Goal: Transaction & Acquisition: Purchase product/service

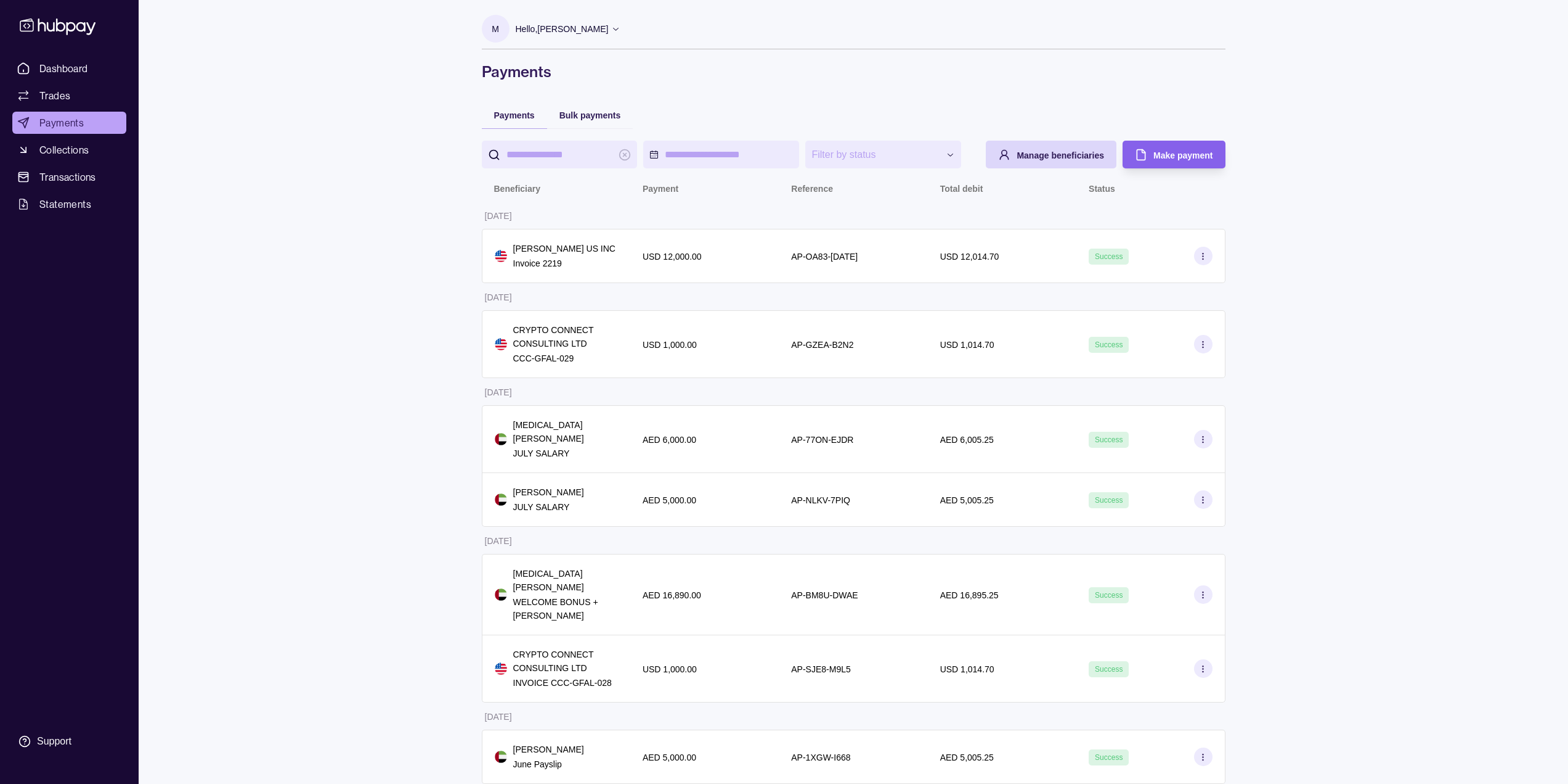
click at [182, 350] on div "**********" at bounding box center [784, 535] width 1568 height 1069
click at [78, 67] on span "Dashboard" at bounding box center [64, 68] width 49 height 15
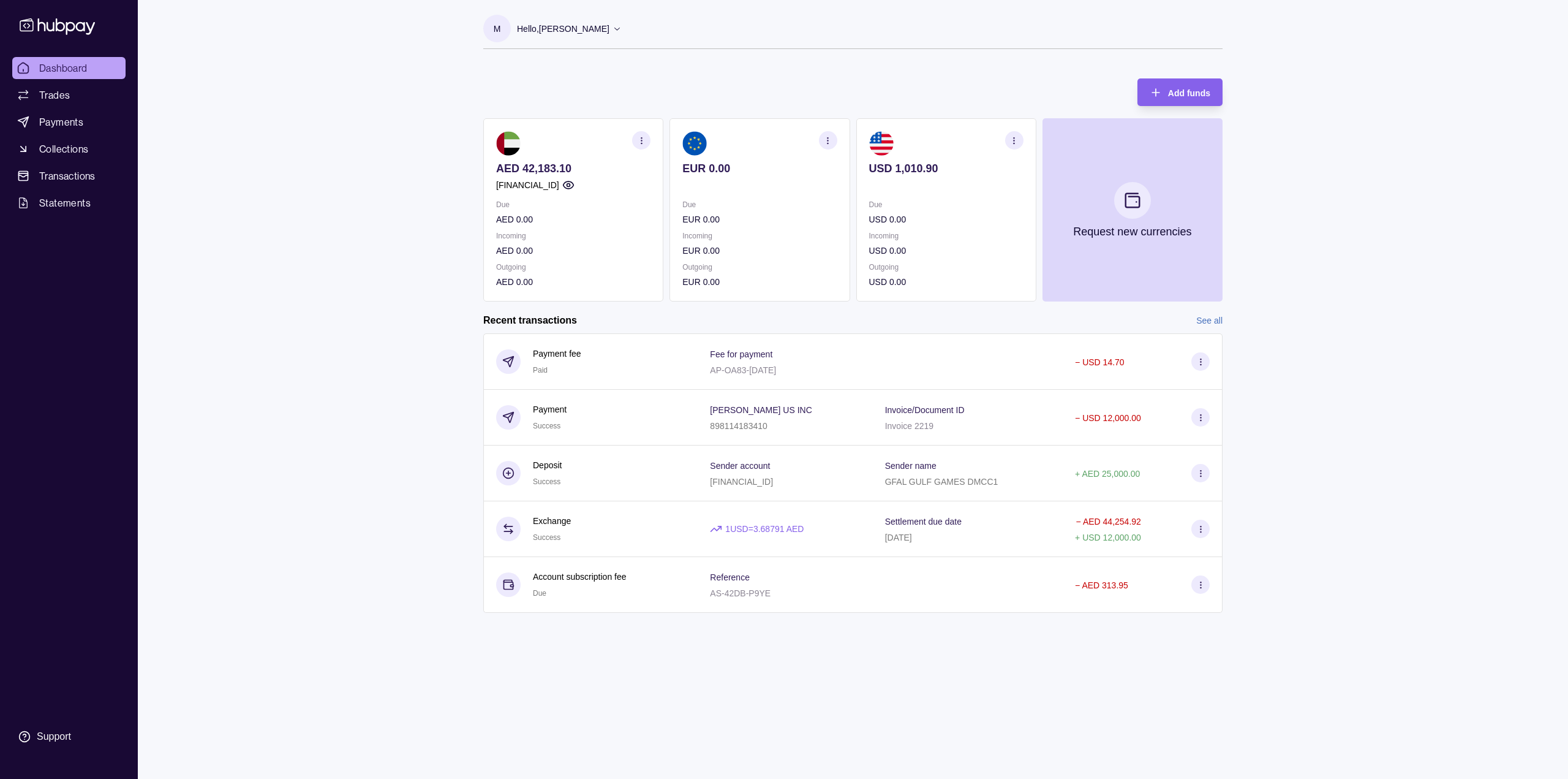
click at [1011, 140] on icon "button" at bounding box center [1015, 141] width 9 height 9
click at [976, 292] on section "USD 1,010.90 Due USD 0.00 Incoming USD 0.00 Outgoing USD 0.00 View transactions…" at bounding box center [947, 209] width 180 height 183
click at [947, 279] on p "USD 0.00" at bounding box center [946, 281] width 154 height 14
click at [925, 296] on section "USD 1,010.90 Due USD 0.00 Incoming USD 0.00 Outgoing USD 0.00 View transactions…" at bounding box center [947, 209] width 180 height 183
click at [1018, 135] on icon "button" at bounding box center [1017, 136] width 12 height 12
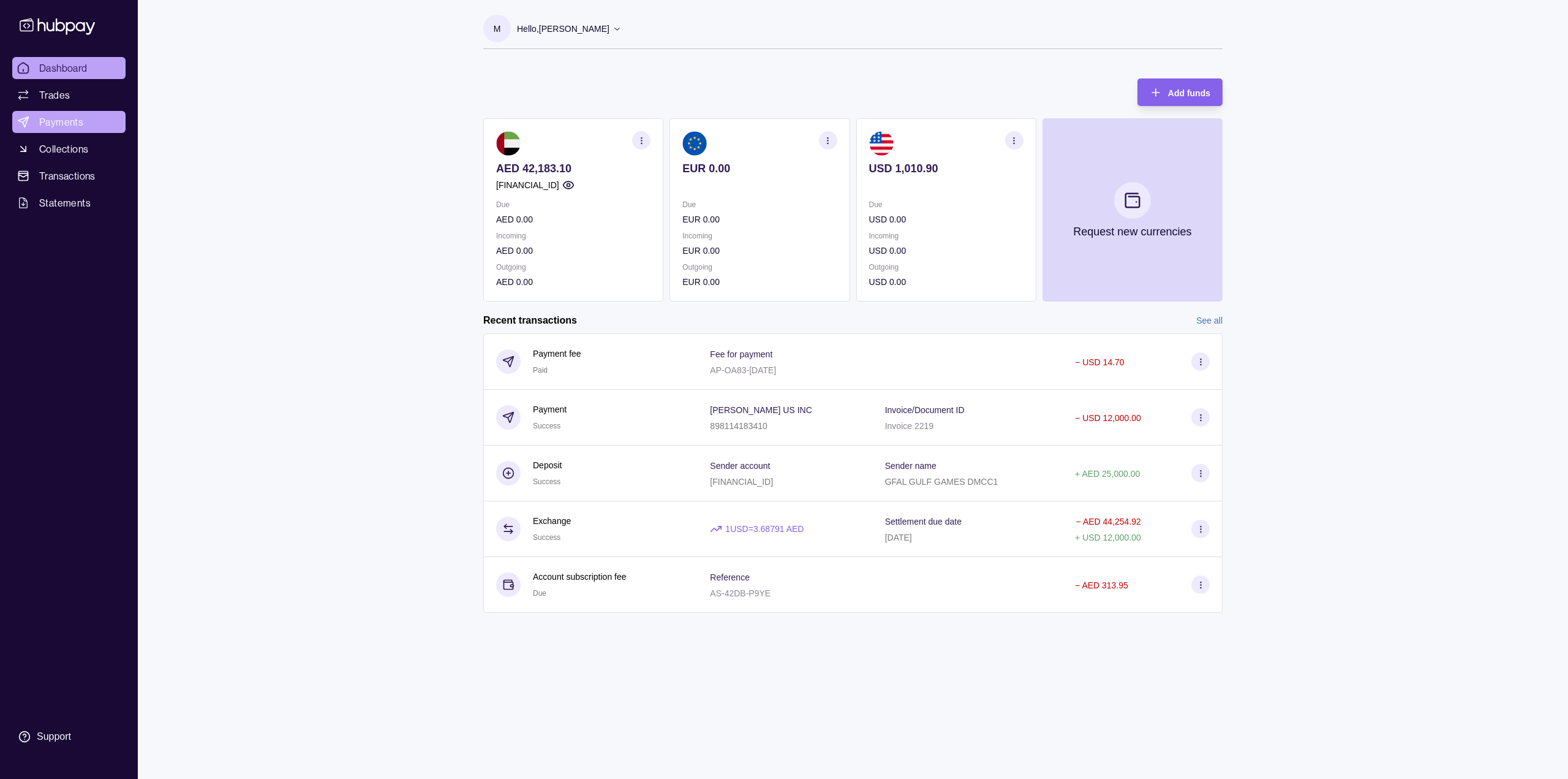
click at [68, 116] on span "Payments" at bounding box center [61, 122] width 45 height 15
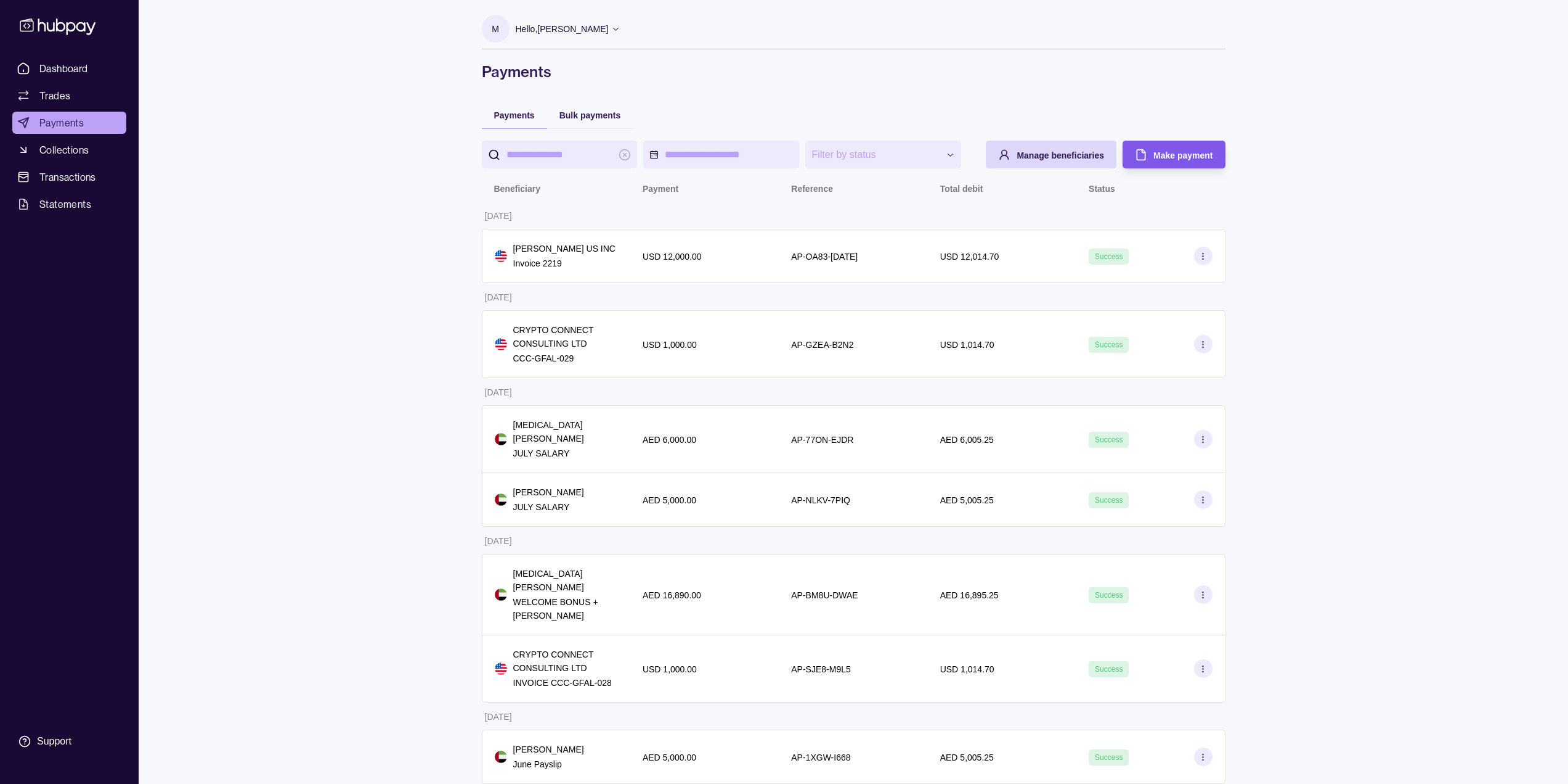
click at [1168, 166] on div "Make payment" at bounding box center [1165, 154] width 96 height 28
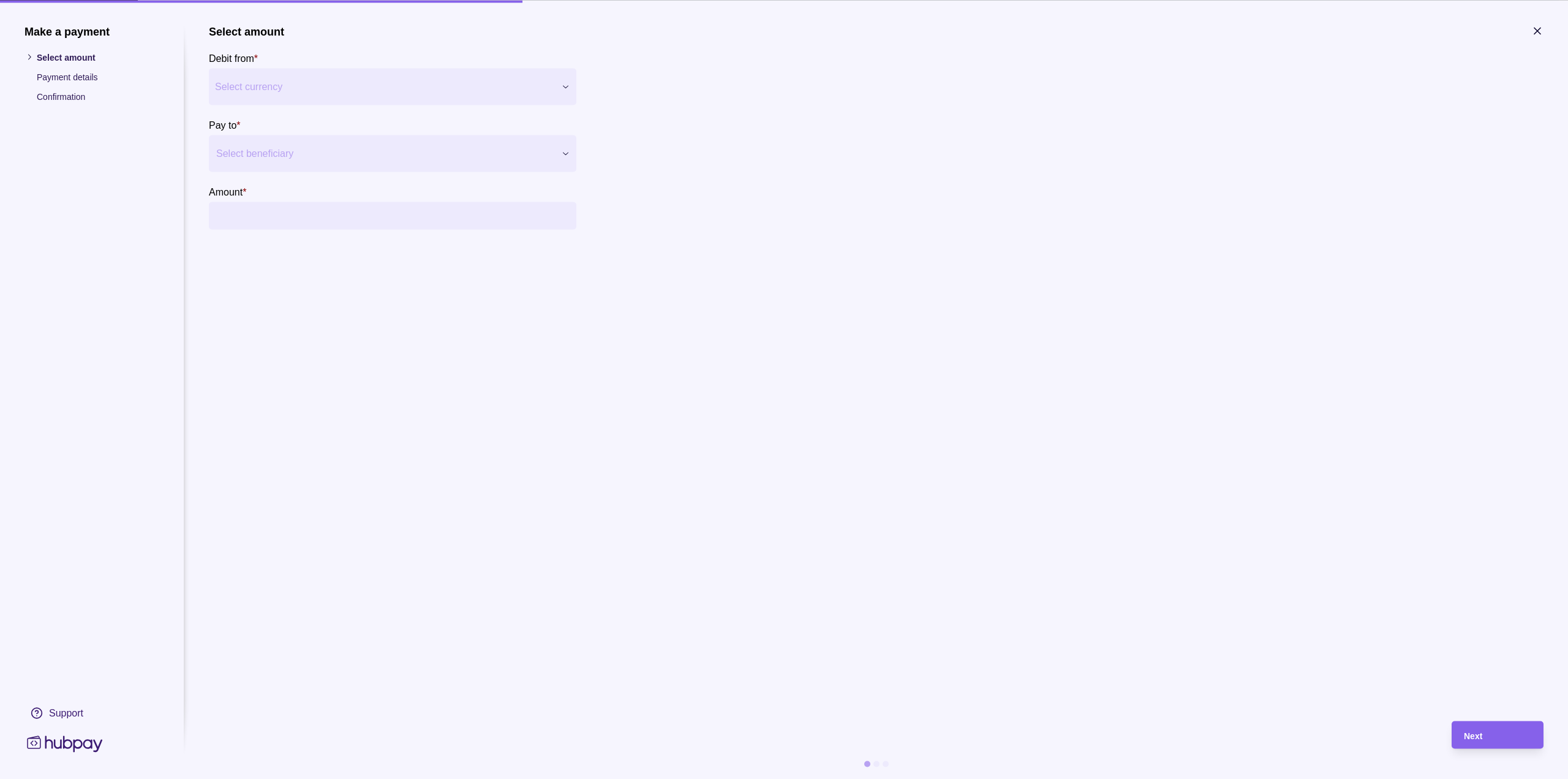
click at [334, 151] on div at bounding box center [385, 153] width 338 height 17
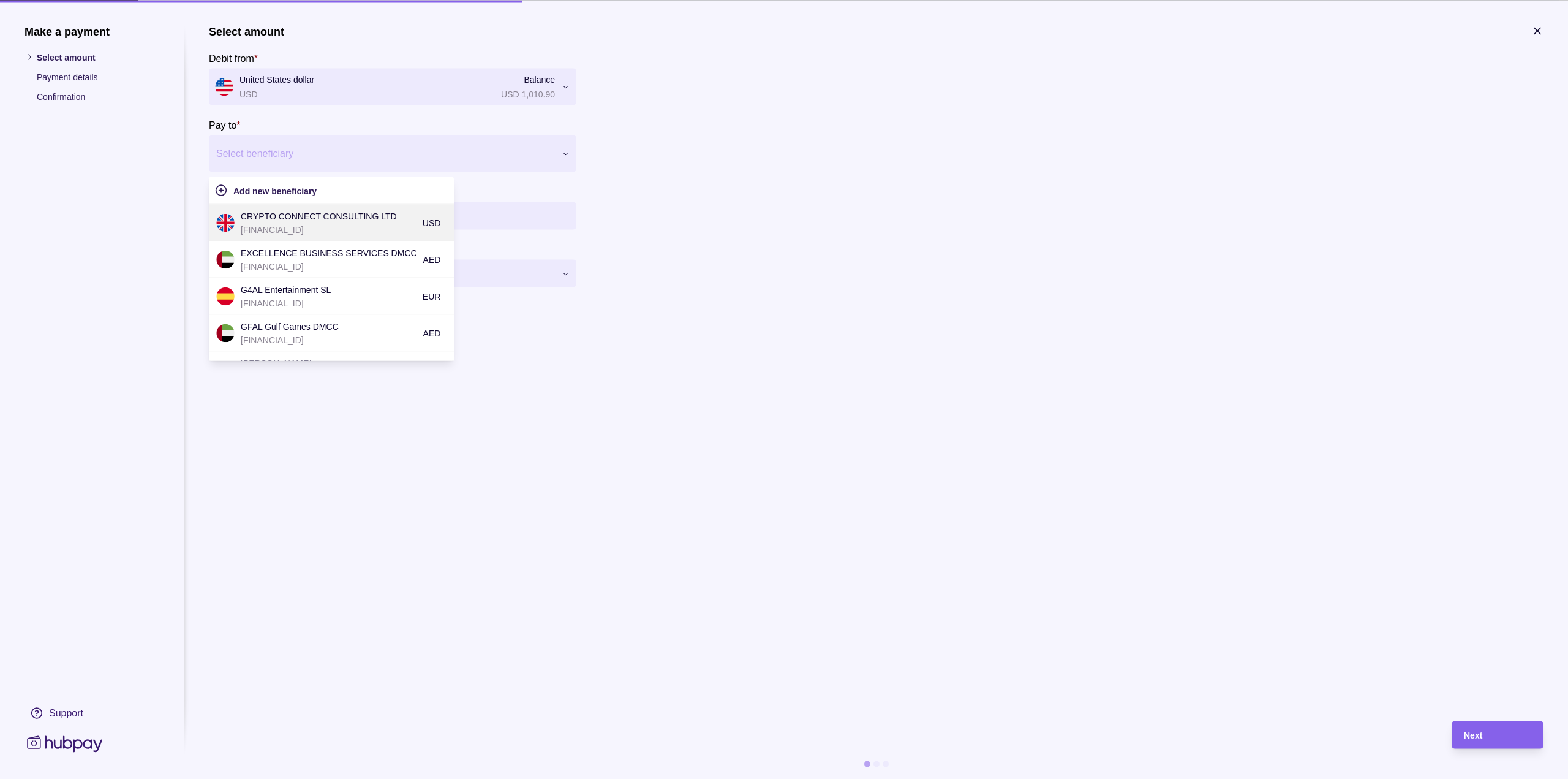
click at [350, 237] on div "CRYPTO CONNECT CONSULTING LTD [FINANCIAL_ID] USD" at bounding box center [331, 223] width 245 height 37
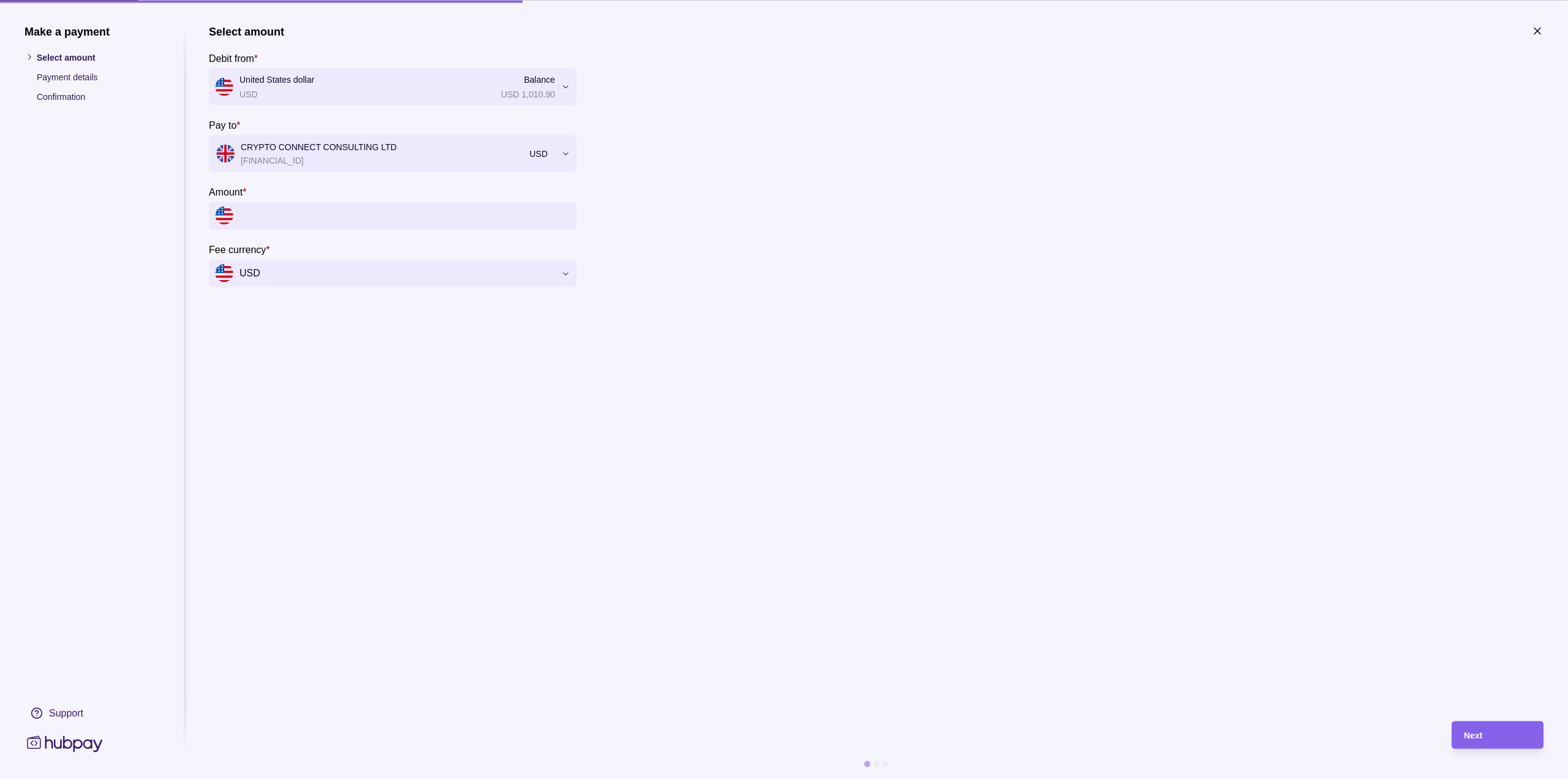
click at [373, 217] on input "Amount *" at bounding box center [405, 215] width 330 height 28
click at [477, 214] on input "Amount *" at bounding box center [405, 215] width 330 height 28
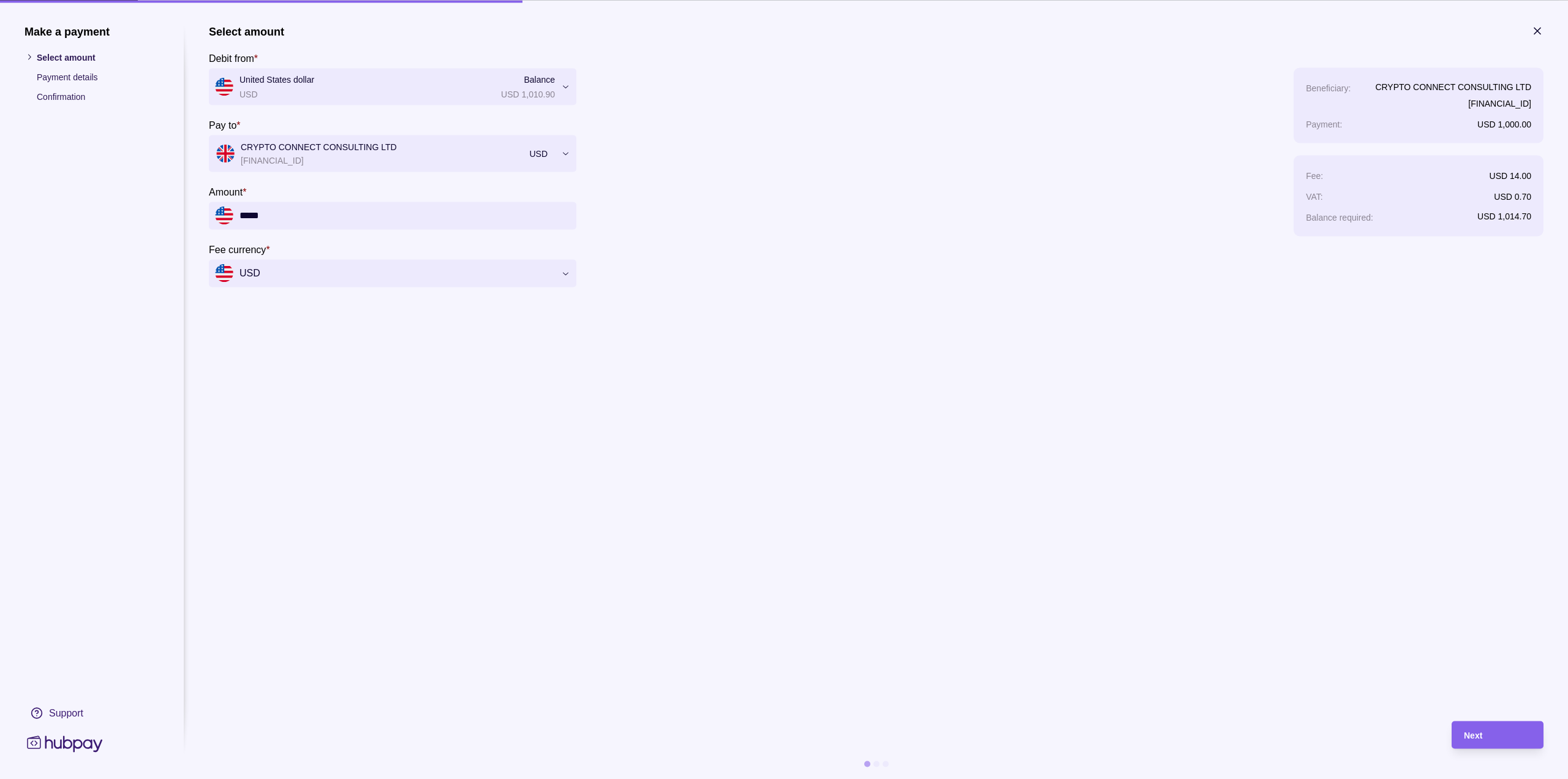
type input "*****"
click at [1536, 32] on icon "button" at bounding box center [1537, 31] width 6 height 6
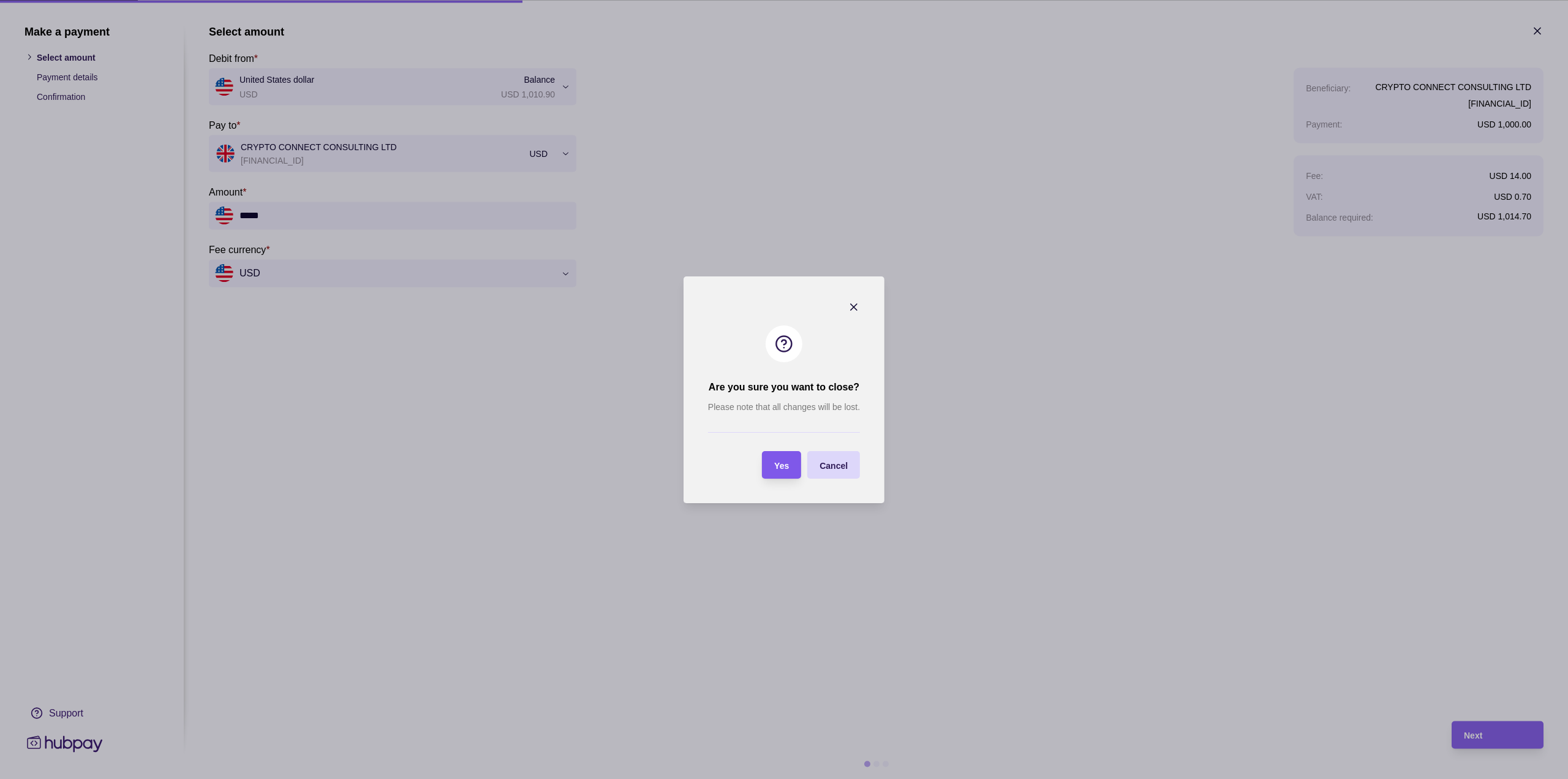
click at [773, 461] on div "Yes" at bounding box center [772, 465] width 33 height 28
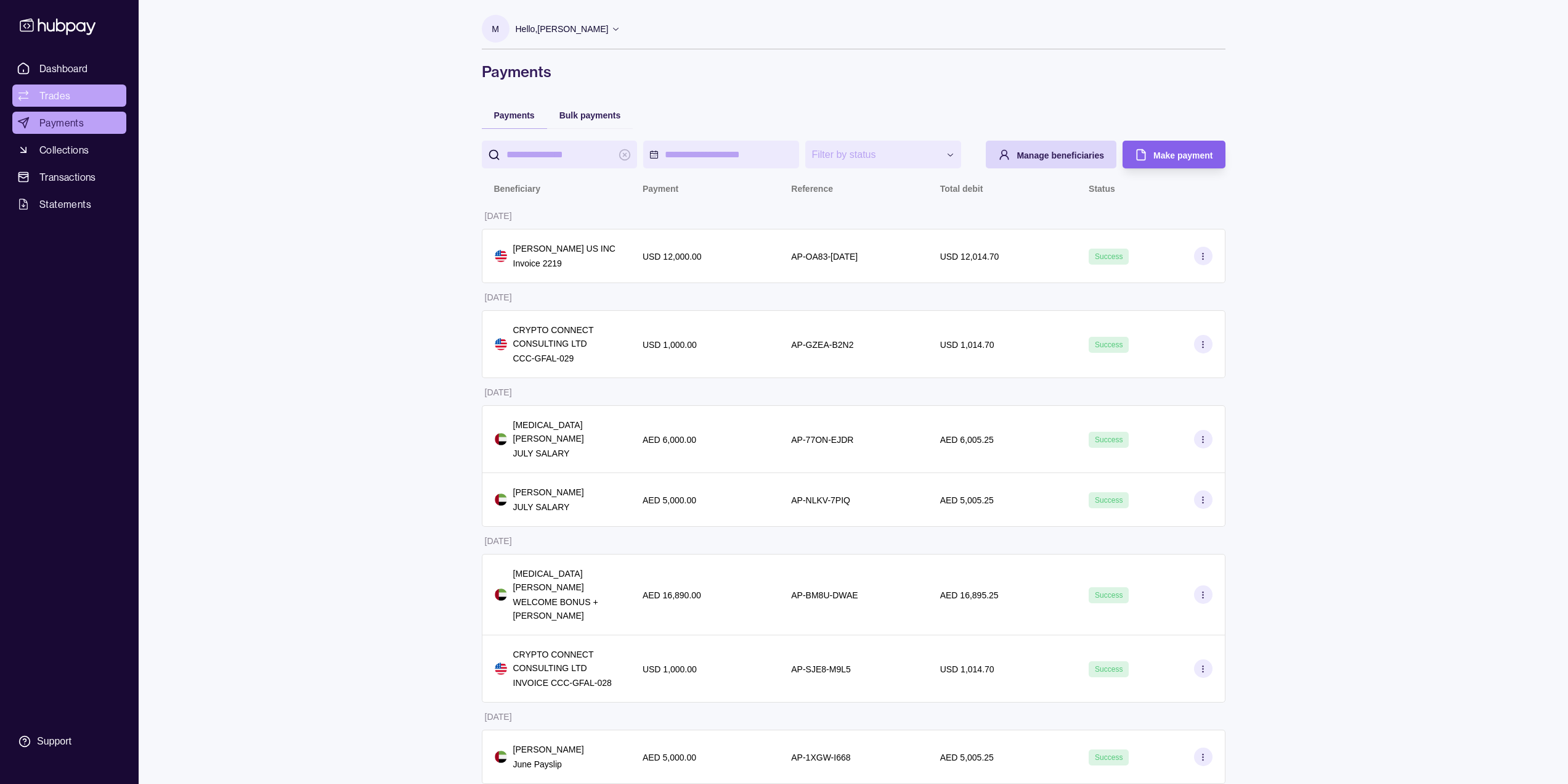
click at [78, 90] on link "Trades" at bounding box center [69, 95] width 114 height 22
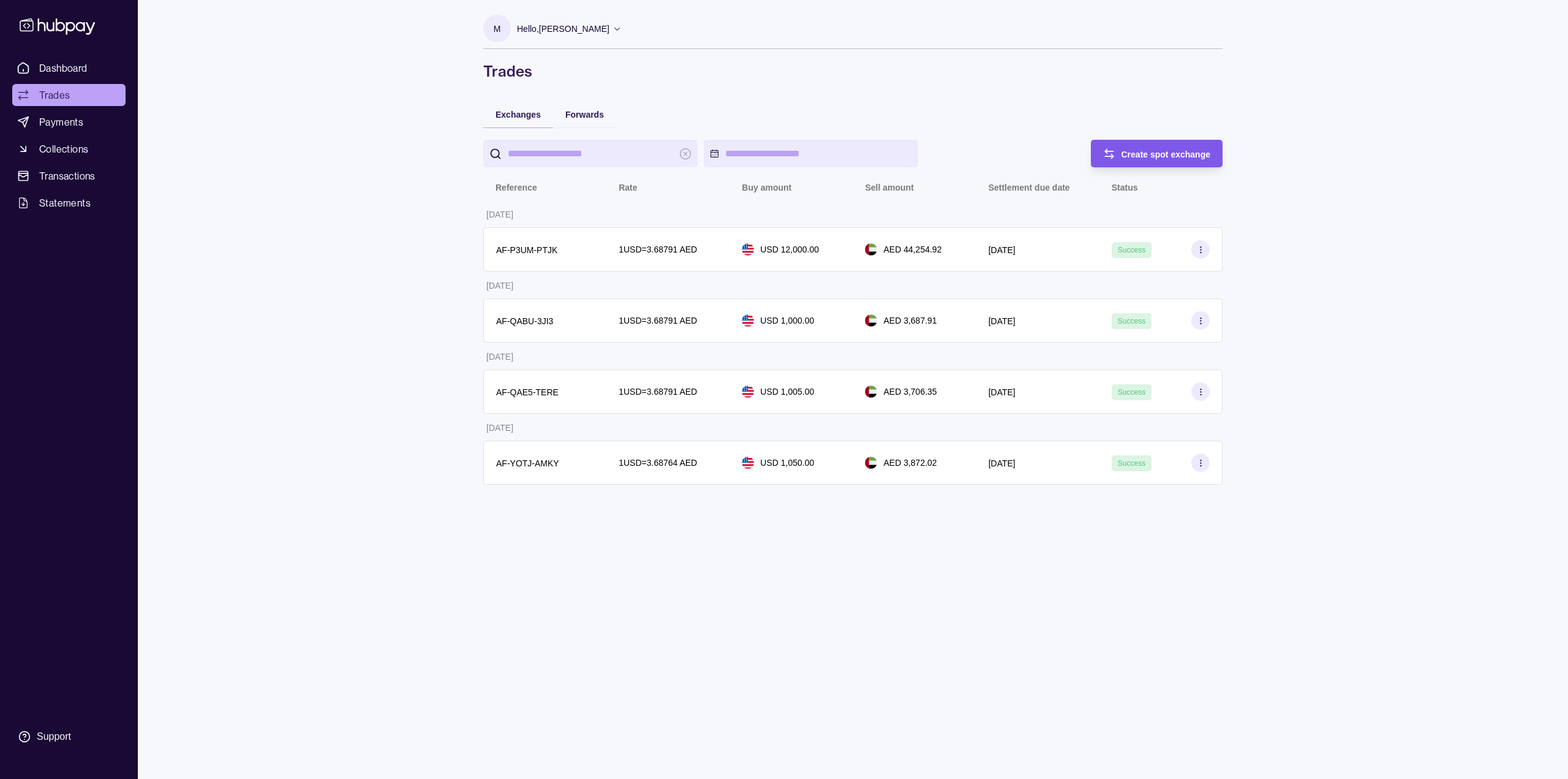
click at [1131, 154] on span "Create spot exchange" at bounding box center [1166, 154] width 89 height 10
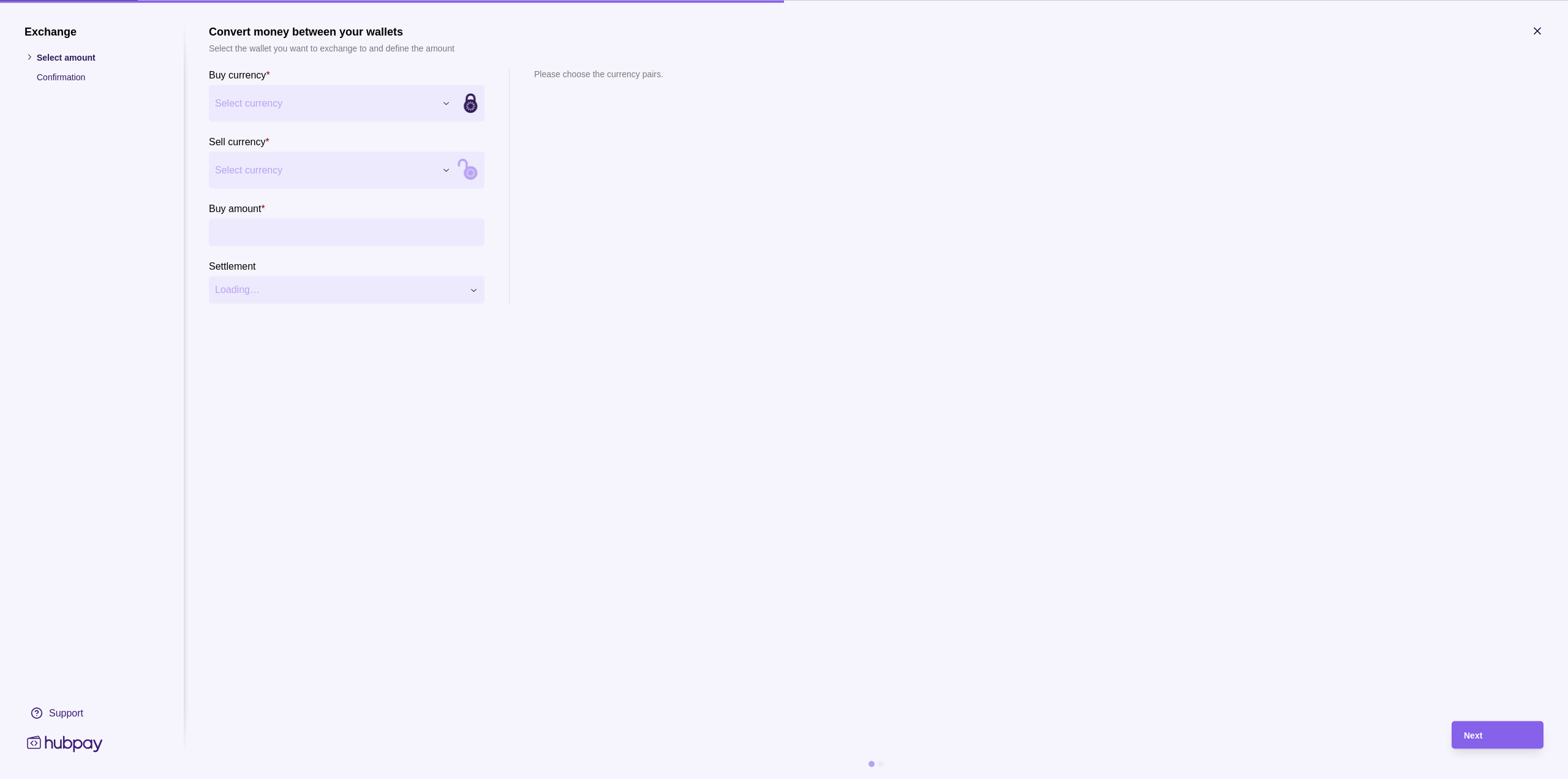
click at [294, 778] on div "Exchange Select amount Confirmation Support Convert money between your wallets …" at bounding box center [784, 779] width 1568 height 0
click at [281, 778] on div "Exchange Select amount Confirmation Support Convert money between your wallets …" at bounding box center [784, 779] width 1568 height 0
click at [288, 231] on input "Buy amount *" at bounding box center [358, 232] width 239 height 28
type input "*****"
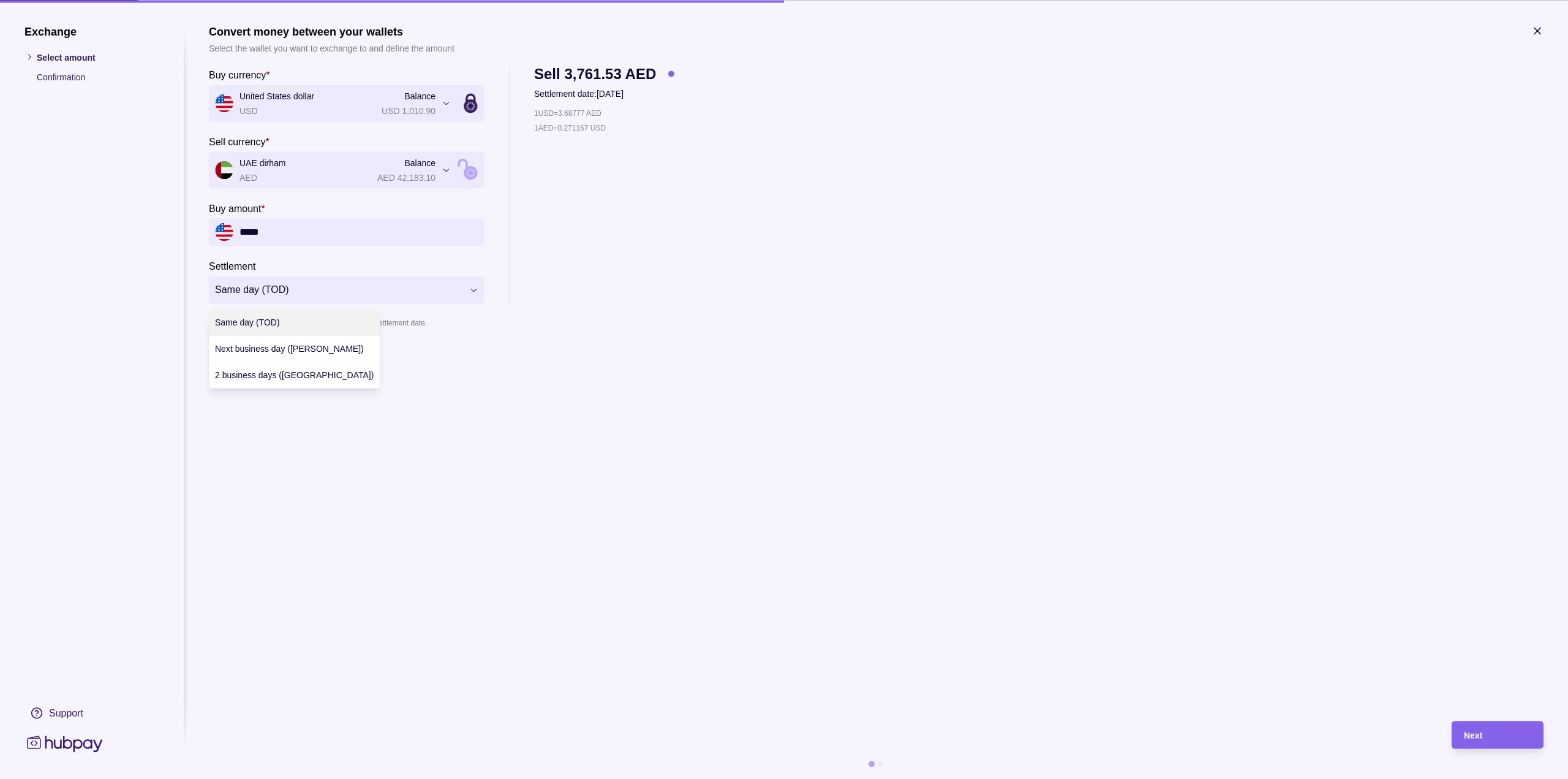
click at [267, 778] on div "**********" at bounding box center [784, 779] width 1568 height 0
click at [407, 778] on div "**********" at bounding box center [784, 779] width 1568 height 0
click at [1501, 731] on div "Next" at bounding box center [1497, 734] width 68 height 15
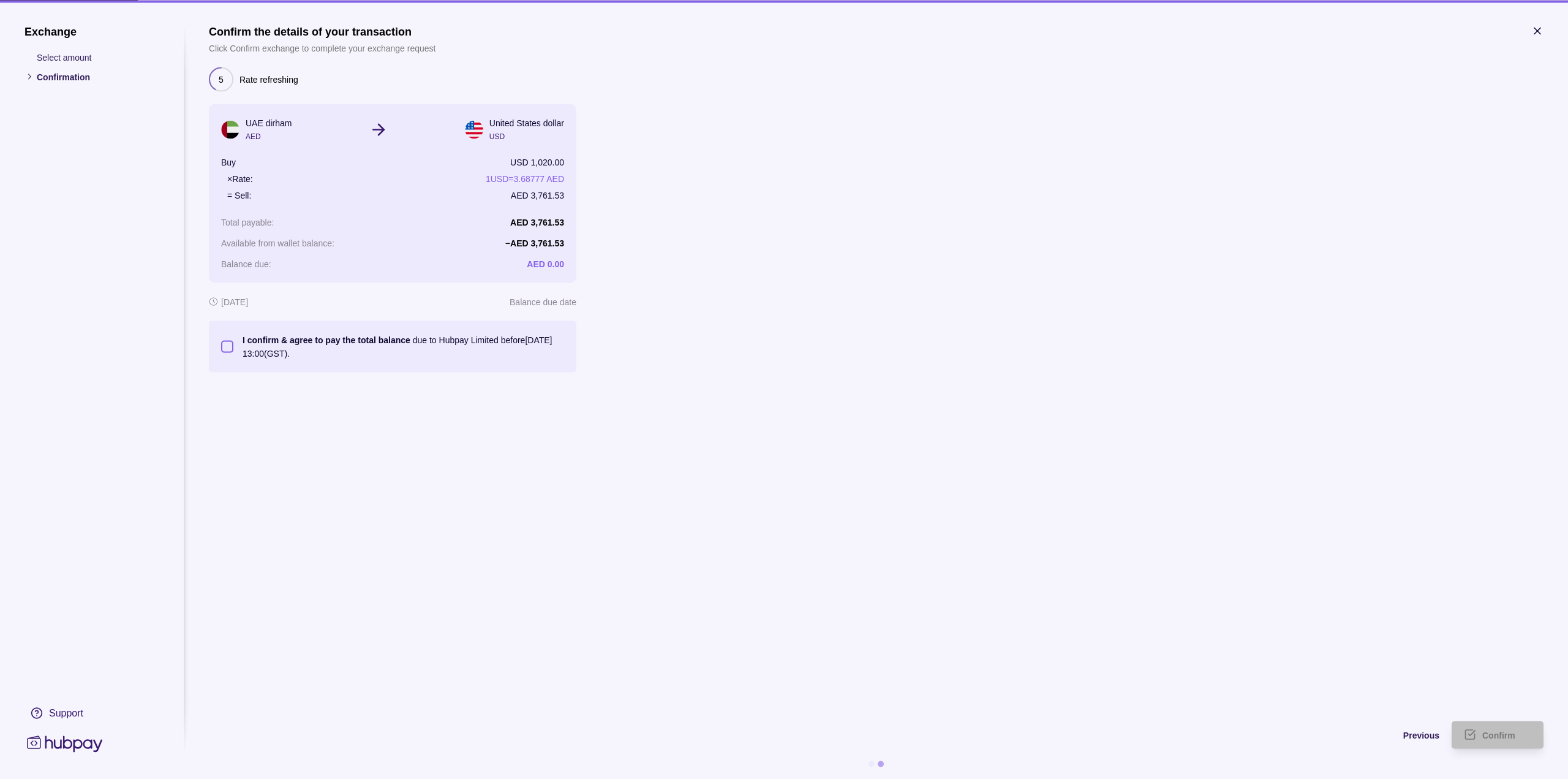
click at [227, 345] on button "I confirm & agree to pay the total balance due to Hubpay Limited before [DATE] …" at bounding box center [227, 345] width 12 height 12
click at [1501, 742] on div "Confirm" at bounding box center [1507, 734] width 49 height 15
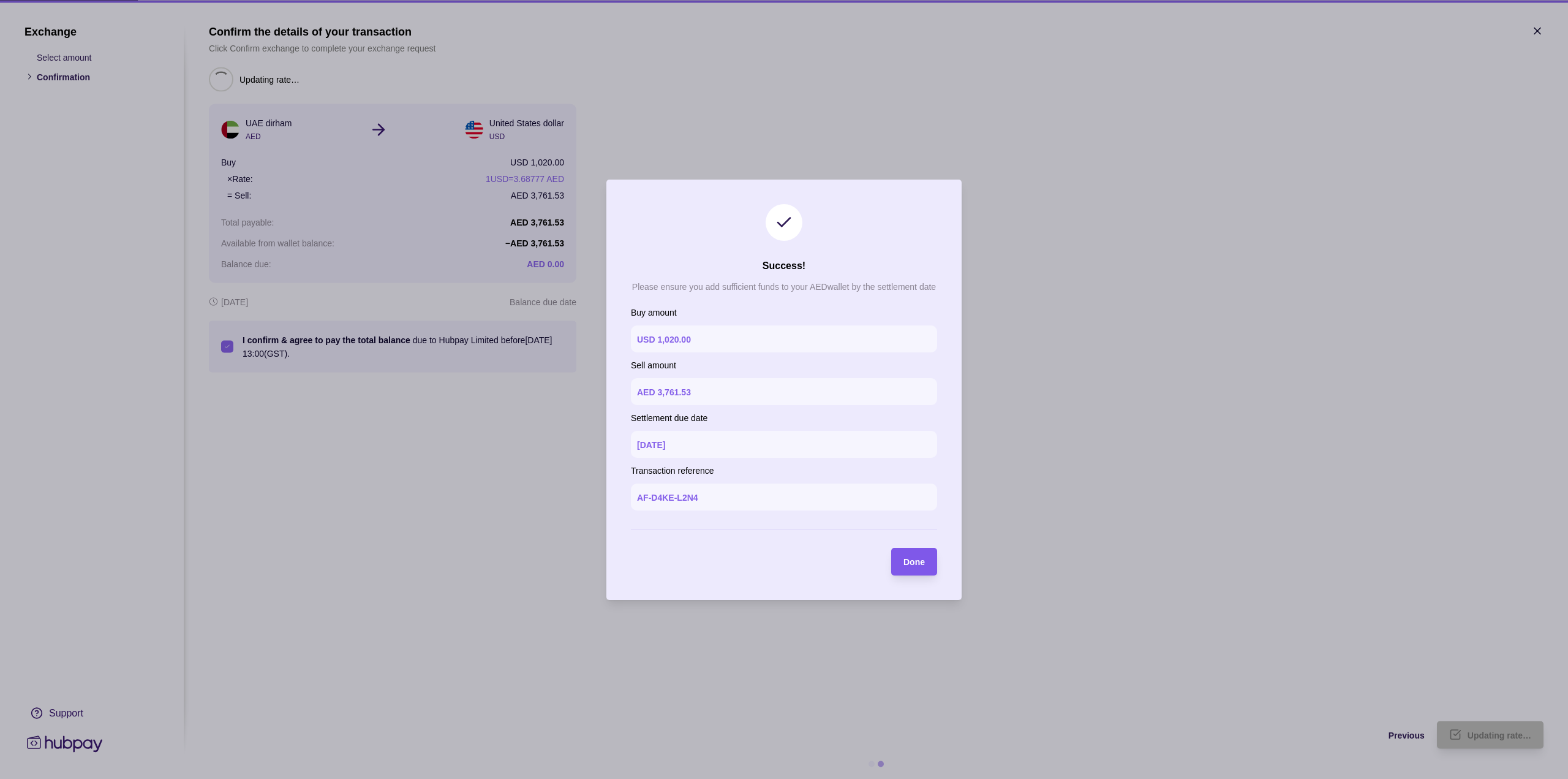
click at [923, 566] on span "Done" at bounding box center [914, 562] width 21 height 10
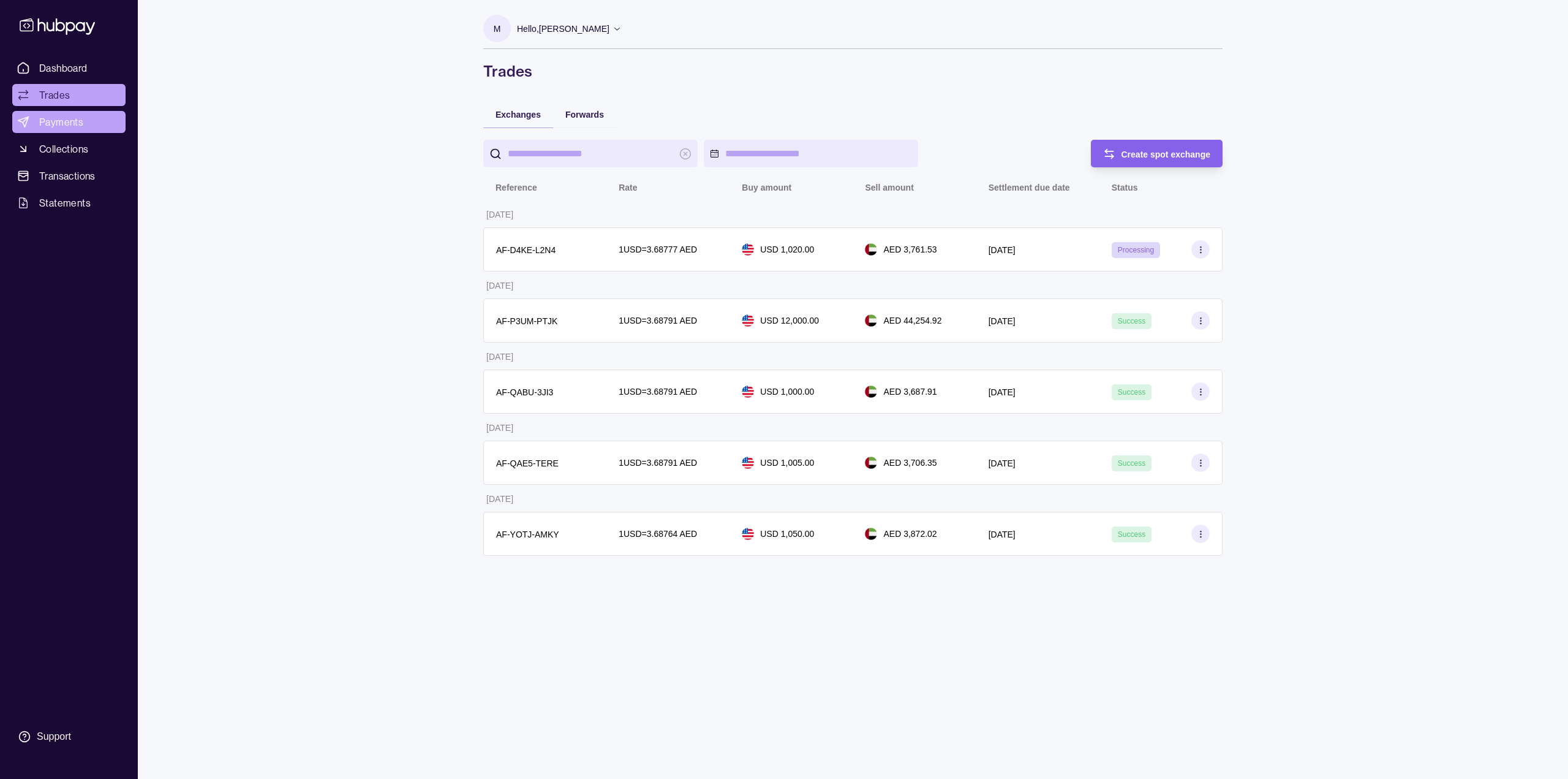
click at [93, 129] on link "Payments" at bounding box center [69, 122] width 113 height 22
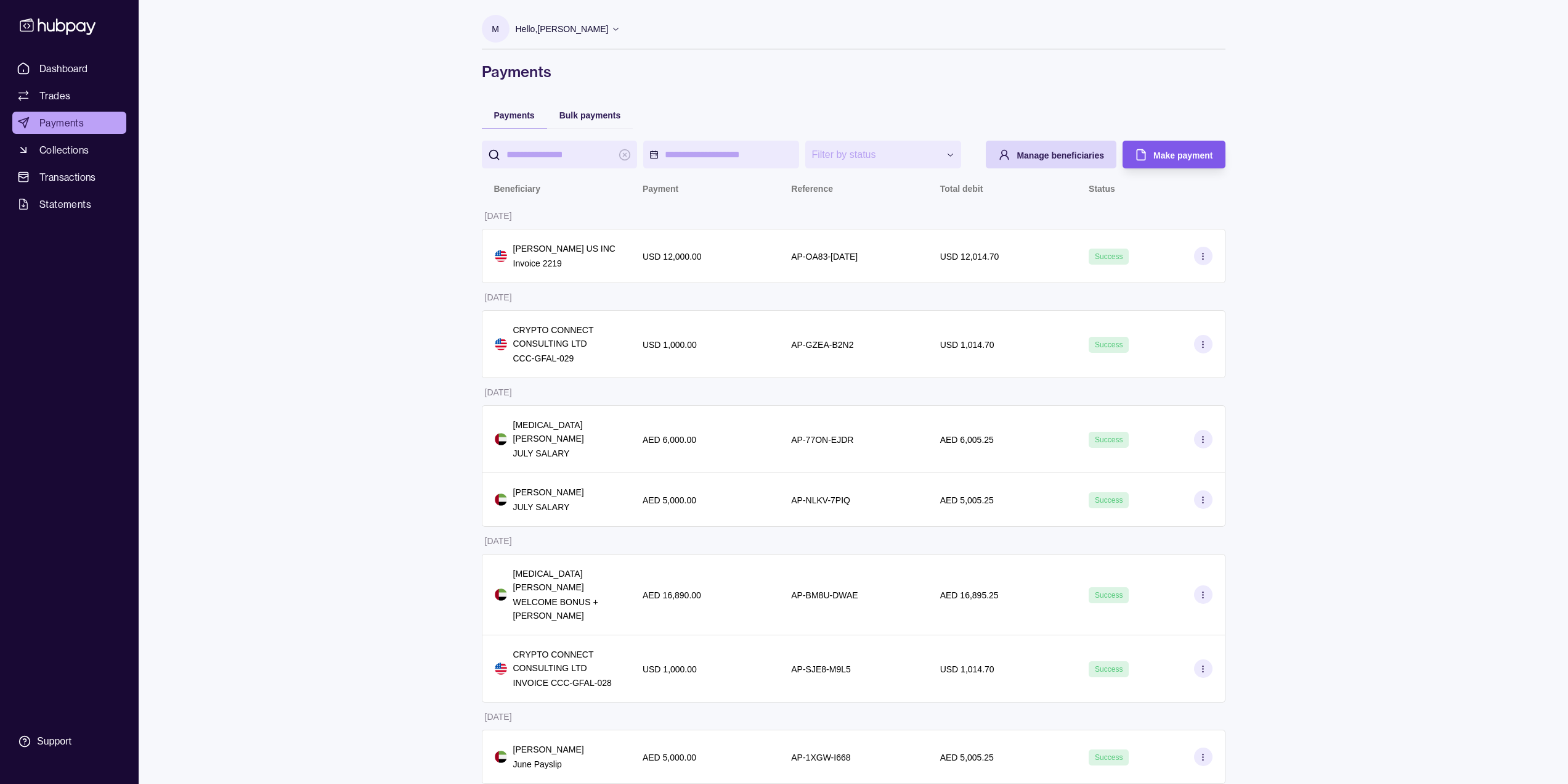
click at [1201, 153] on span "Make payment" at bounding box center [1182, 155] width 59 height 10
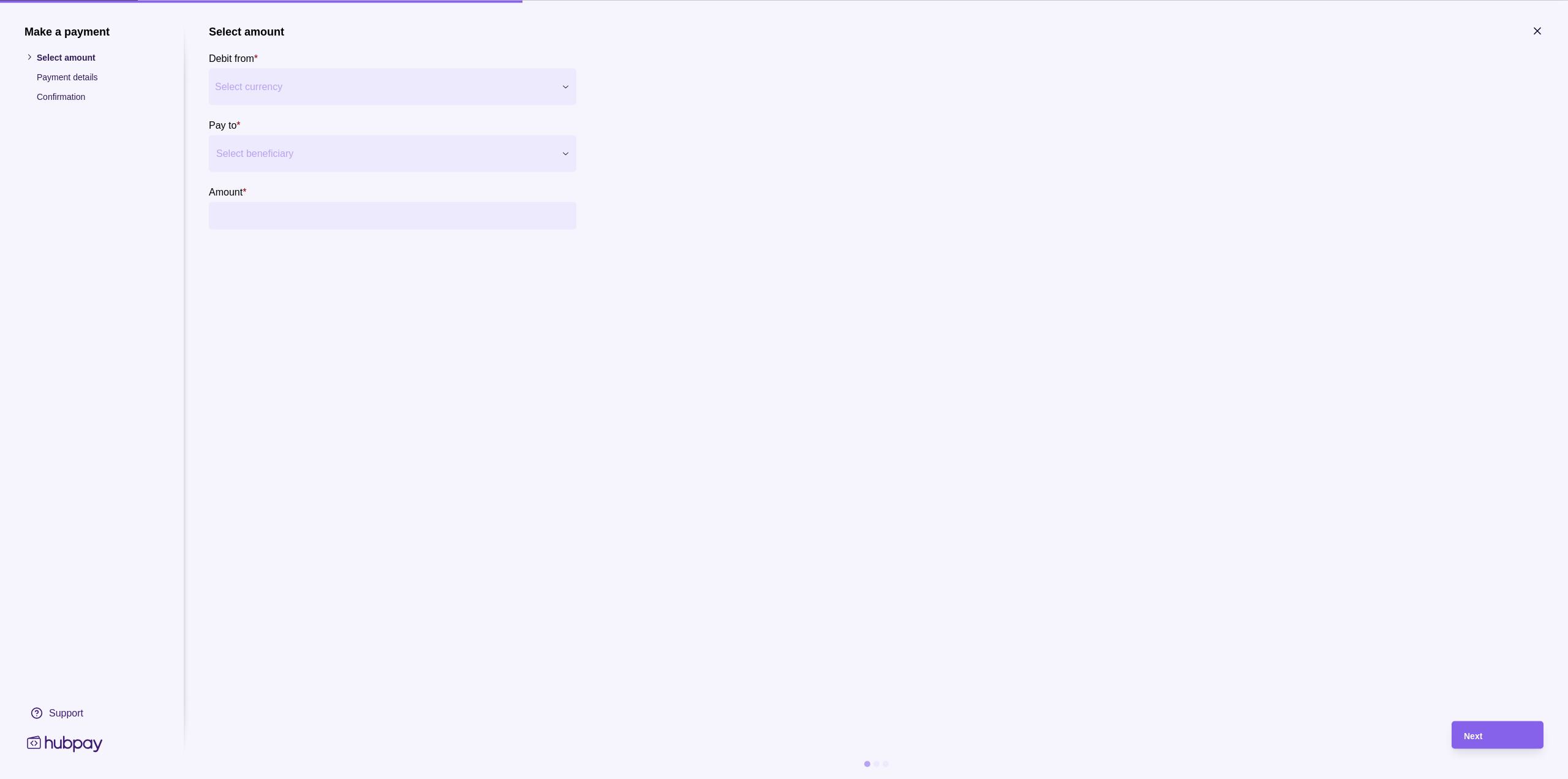
click at [293, 151] on div at bounding box center [385, 153] width 338 height 17
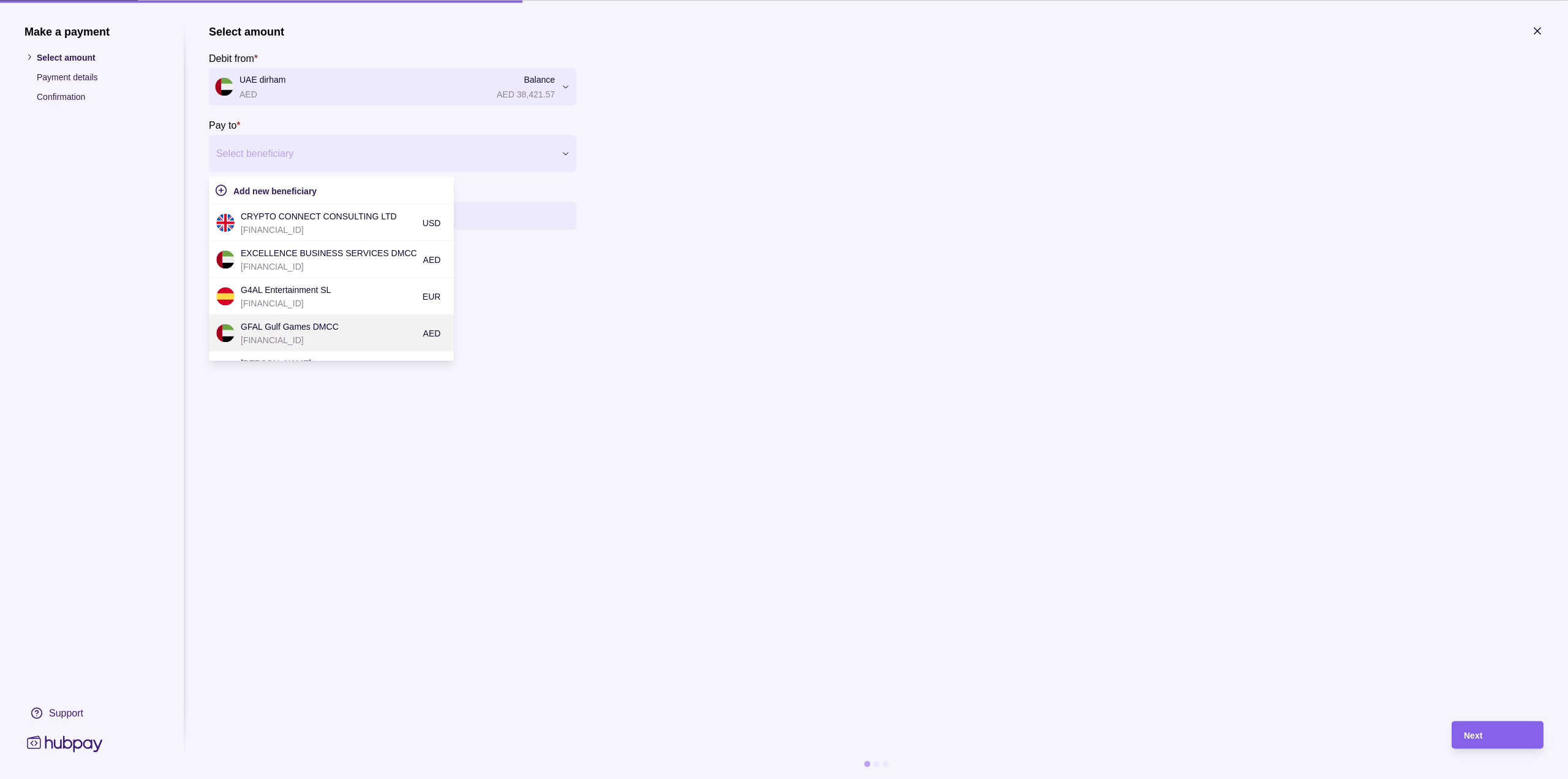
scroll to position [61, 0]
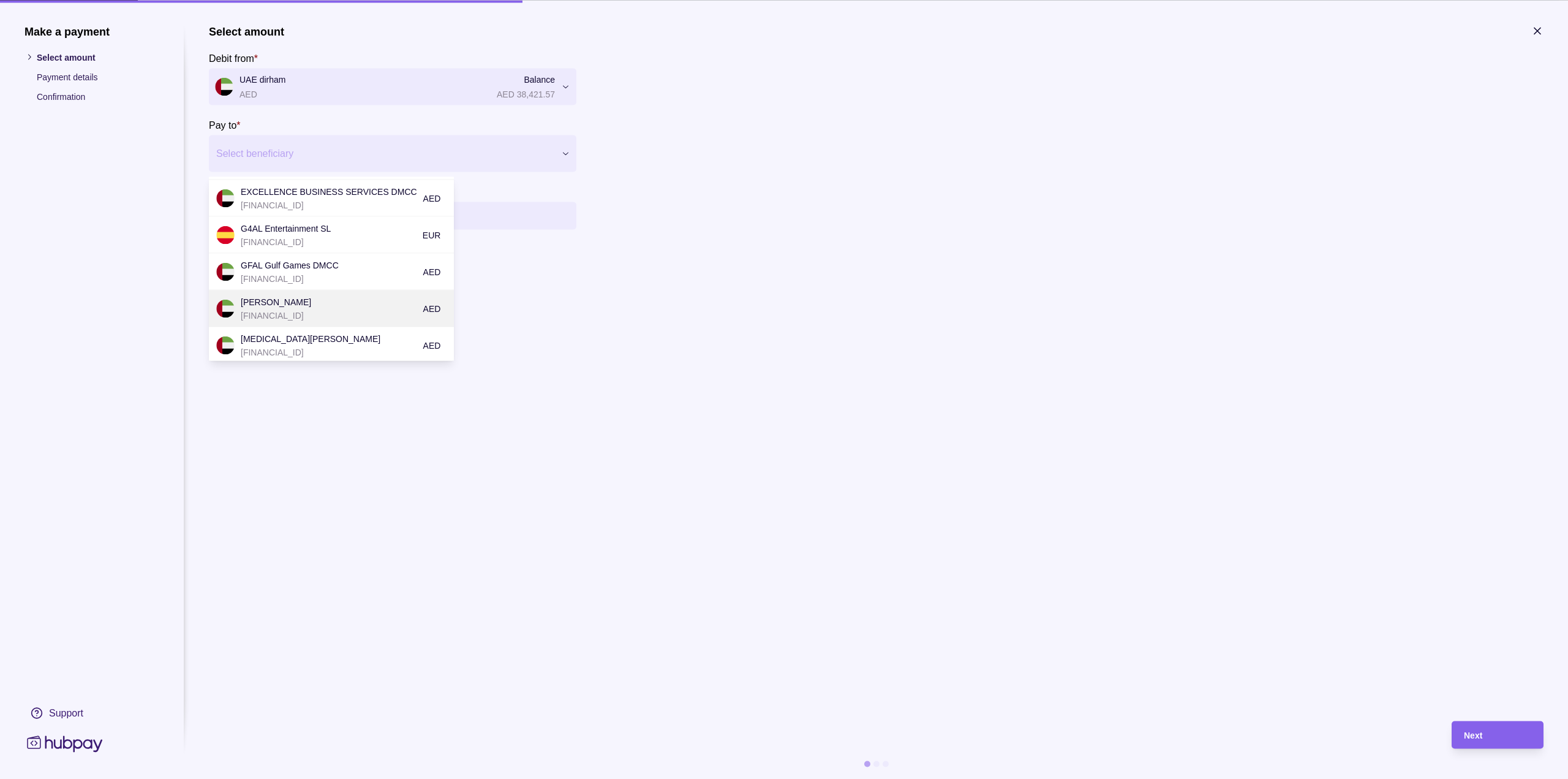
click at [352, 307] on p "[PERSON_NAME]" at bounding box center [329, 301] width 176 height 14
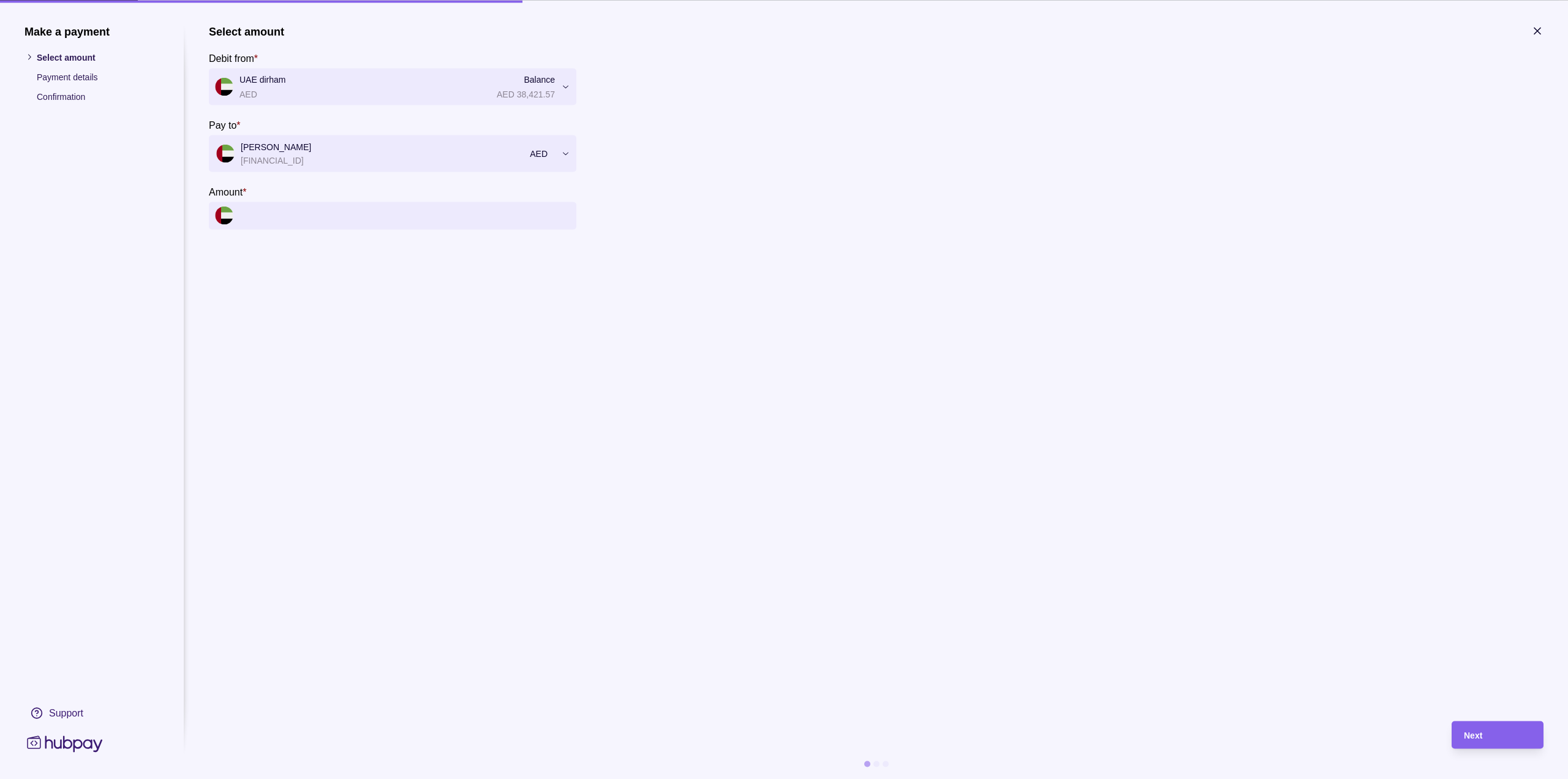
click at [383, 218] on input "Amount *" at bounding box center [405, 215] width 330 height 28
click at [382, 210] on input "Amount *" at bounding box center [405, 215] width 330 height 28
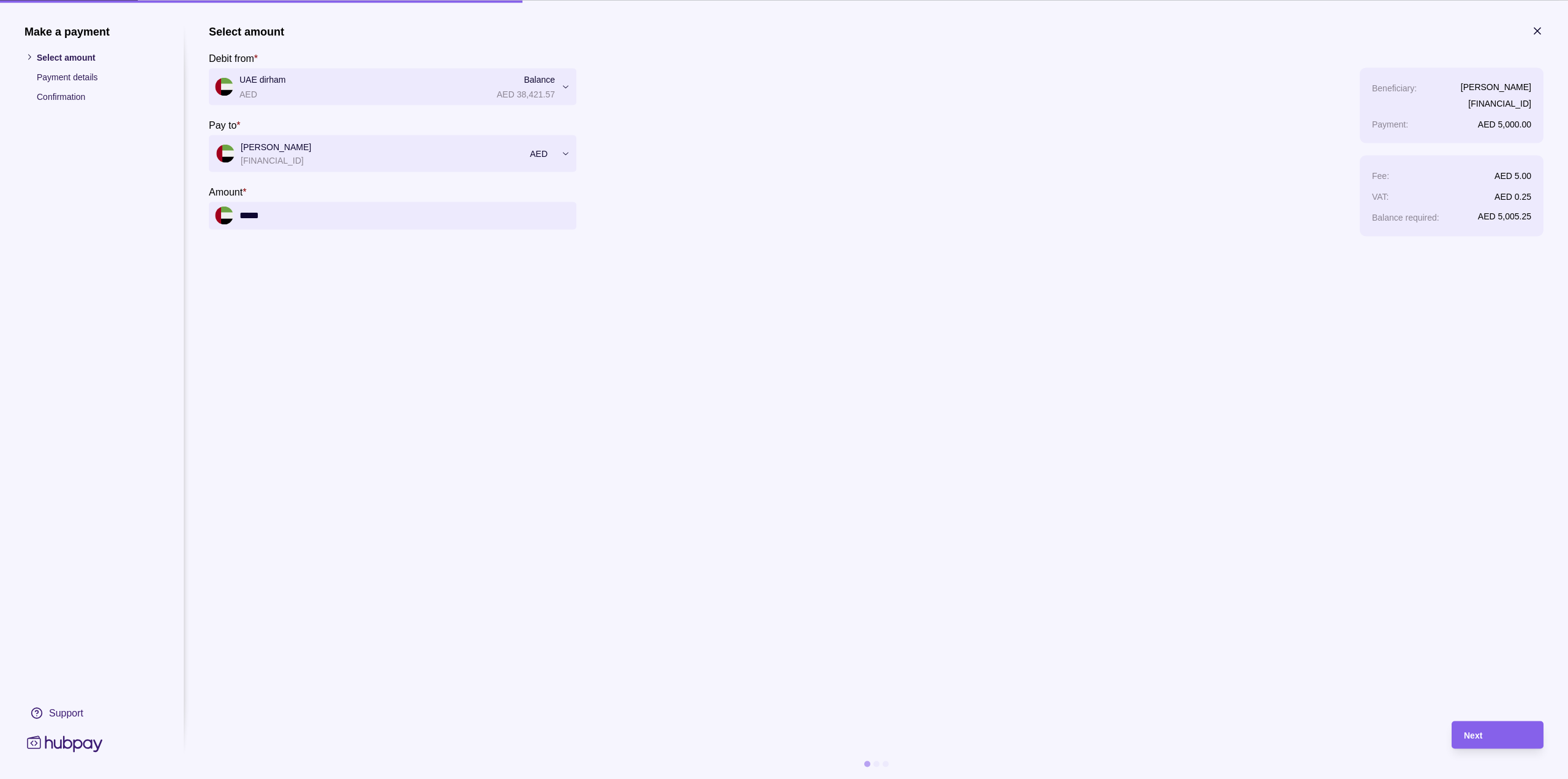
type input "*****"
click at [1478, 735] on span "Next" at bounding box center [1473, 735] width 19 height 10
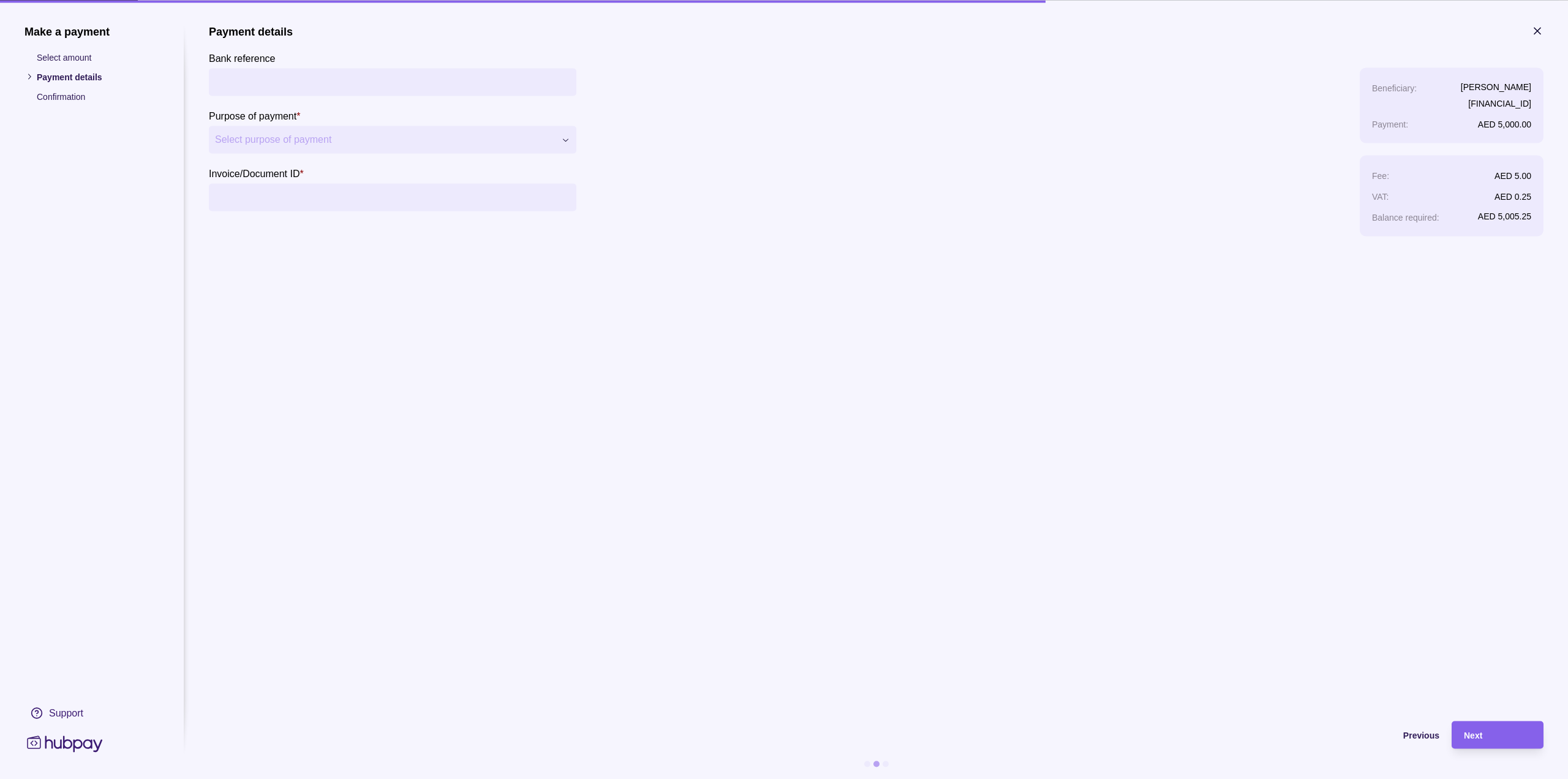
click at [363, 201] on input "Invoice/Document ID *" at bounding box center [393, 197] width 356 height 28
type input "**********"
click at [1479, 736] on span "Next" at bounding box center [1473, 735] width 19 height 10
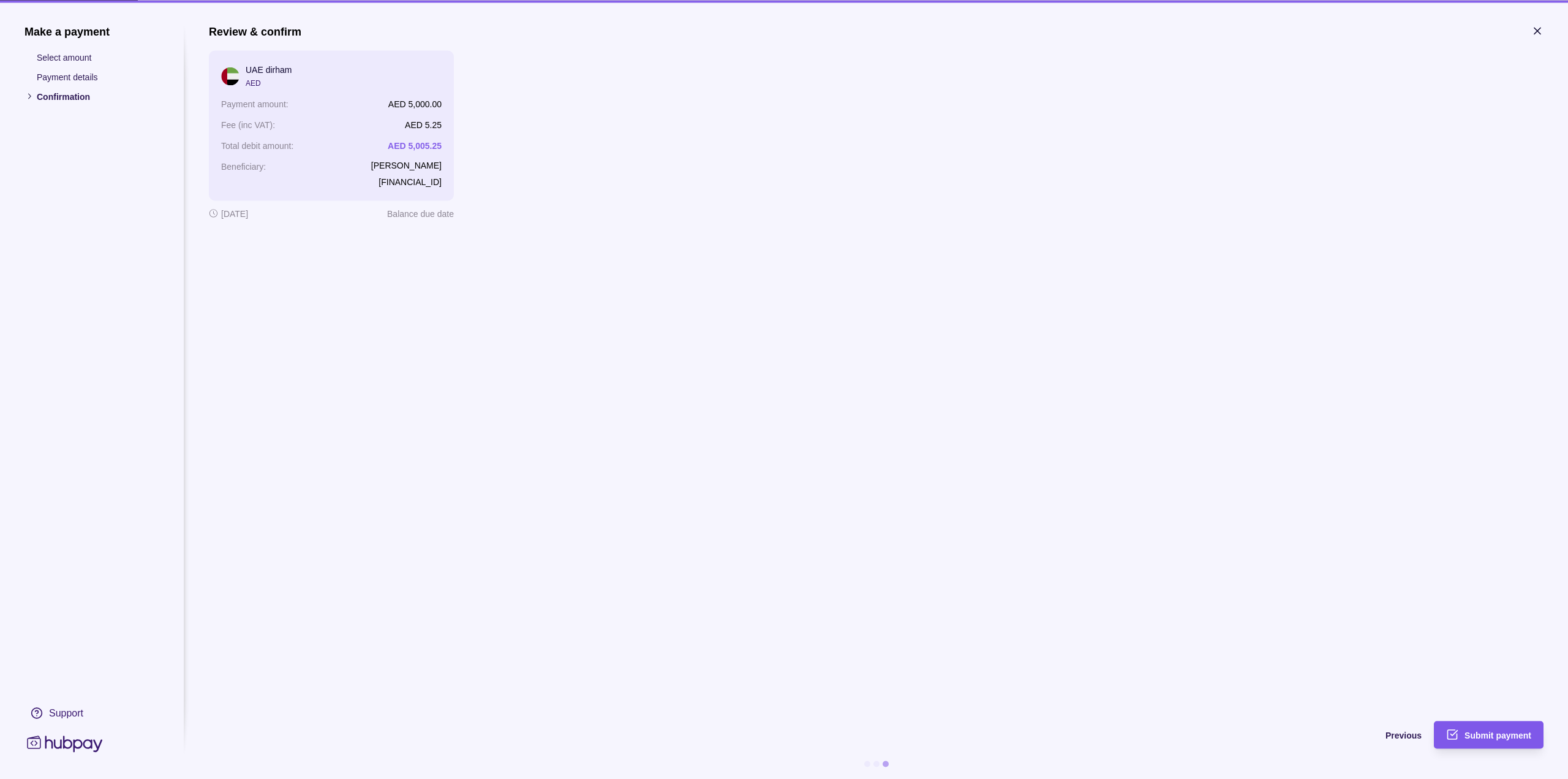
click at [1505, 733] on span "Submit payment" at bounding box center [1498, 735] width 67 height 10
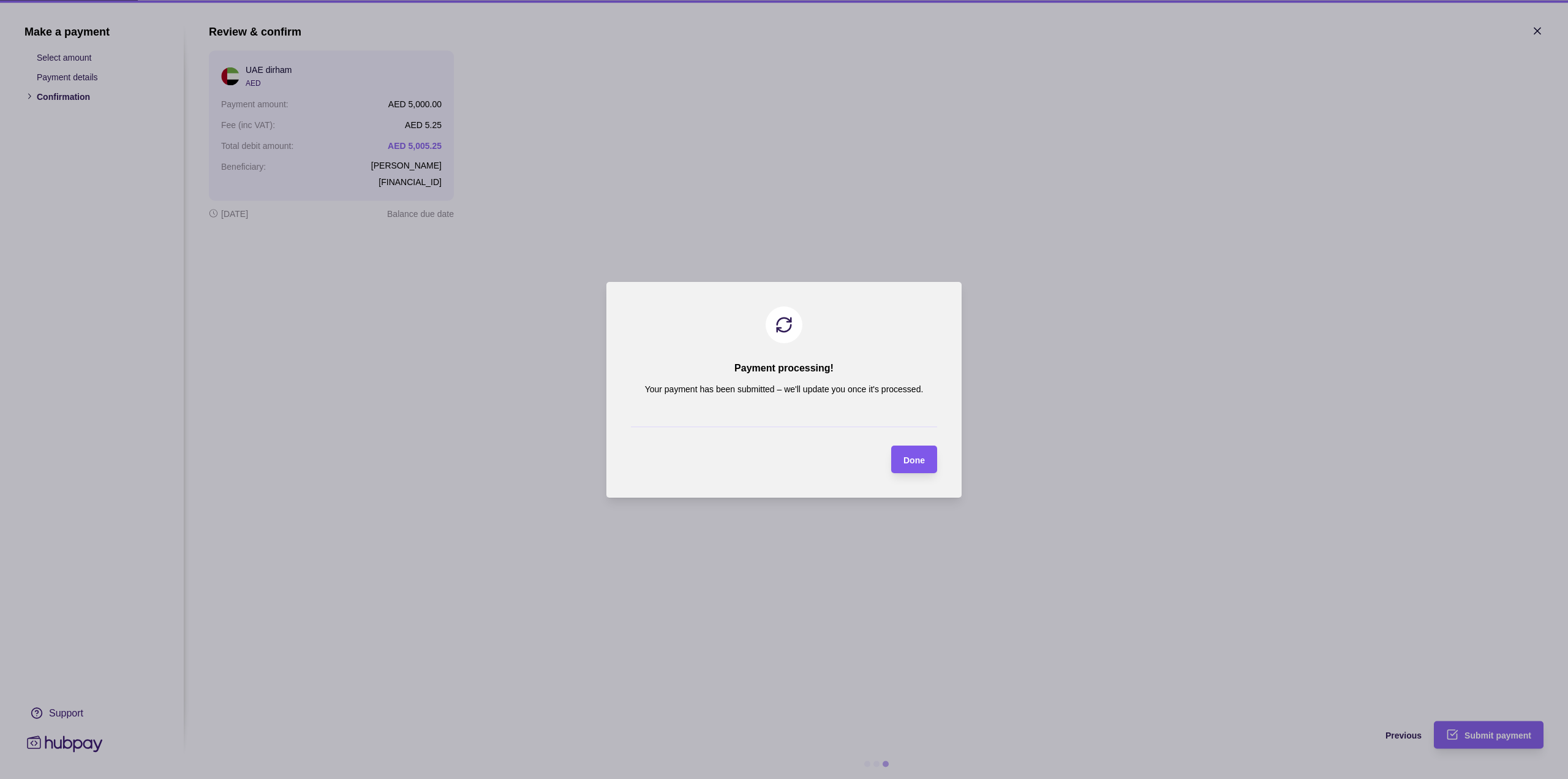
click at [898, 460] on div "Done" at bounding box center [905, 460] width 40 height 28
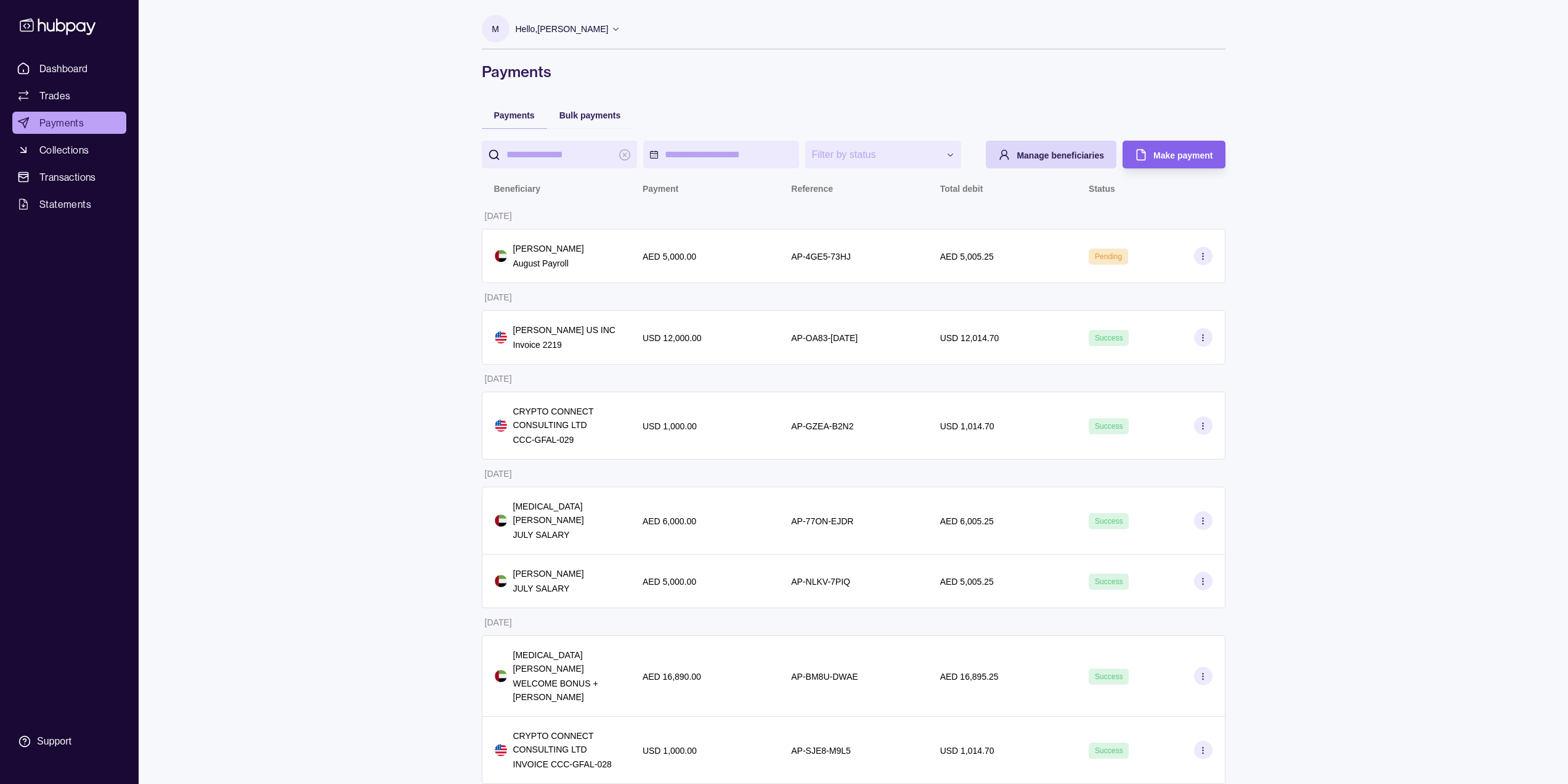
click at [58, 128] on span "Payments" at bounding box center [62, 122] width 45 height 15
click at [1213, 145] on div "Make payment" at bounding box center [1165, 154] width 96 height 28
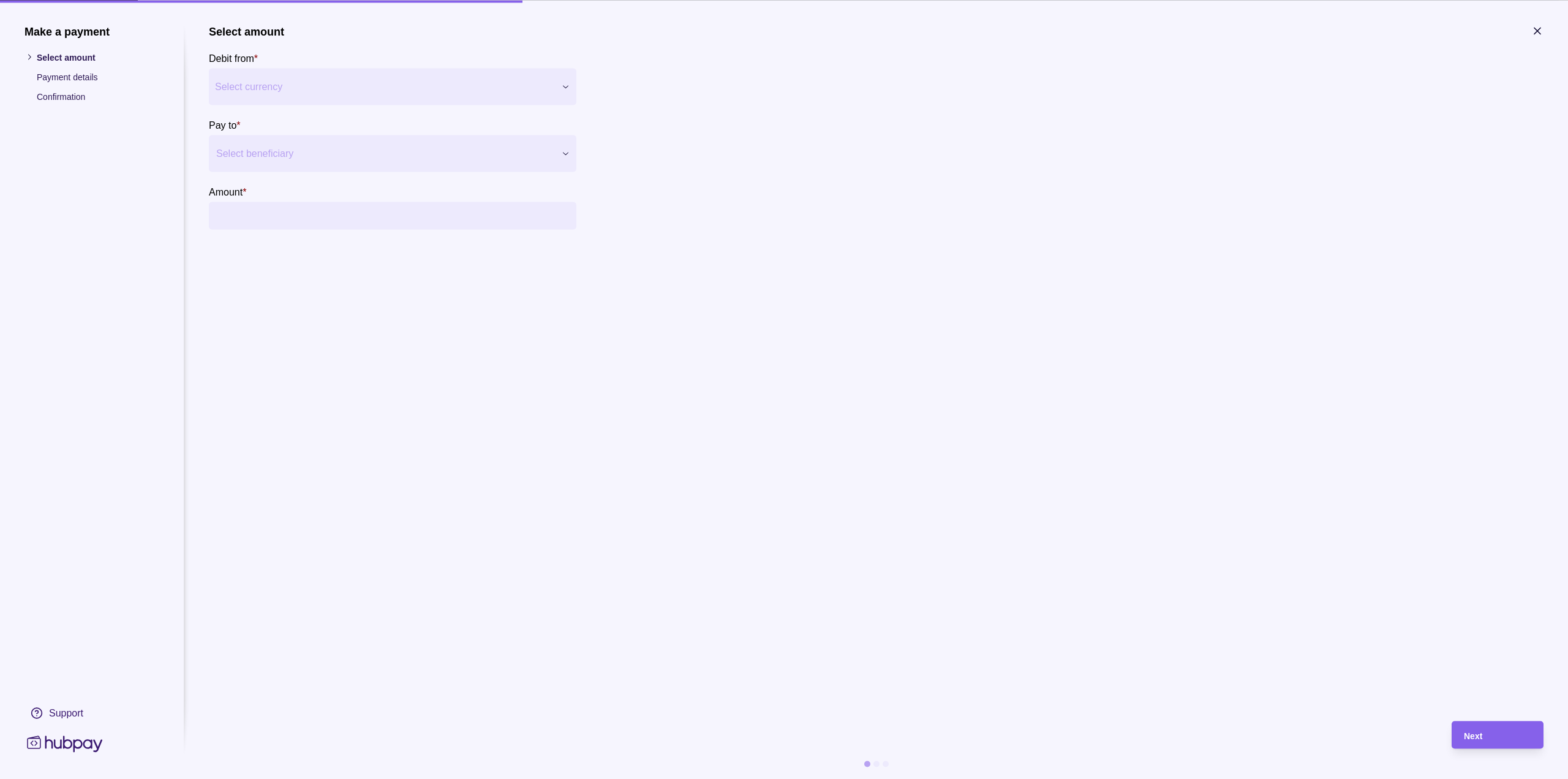
click at [248, 60] on p "Debit from" at bounding box center [231, 58] width 45 height 10
click at [381, 152] on div at bounding box center [385, 153] width 338 height 17
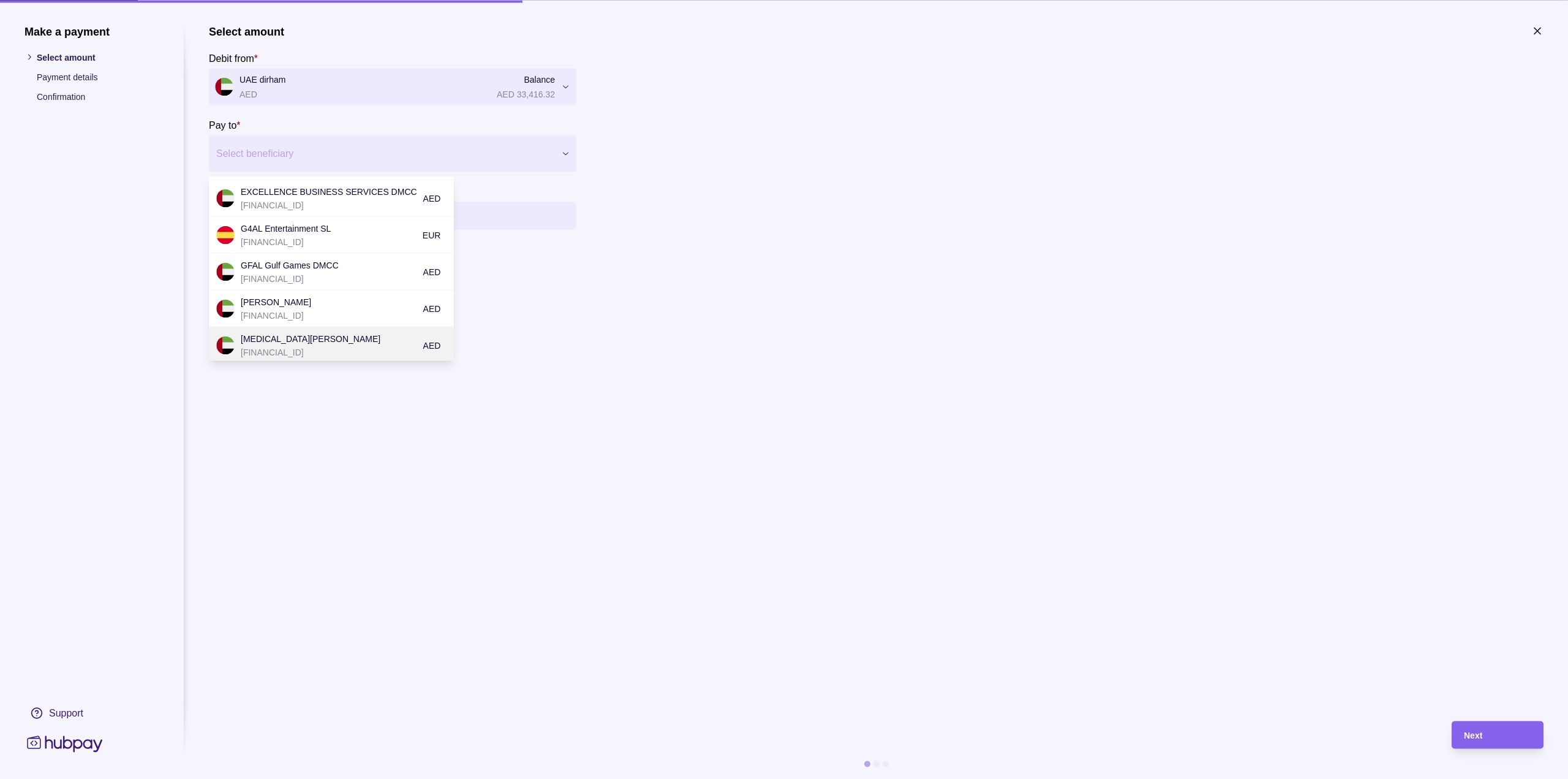
click at [320, 342] on p "[MEDICAL_DATA][PERSON_NAME]" at bounding box center [329, 338] width 176 height 14
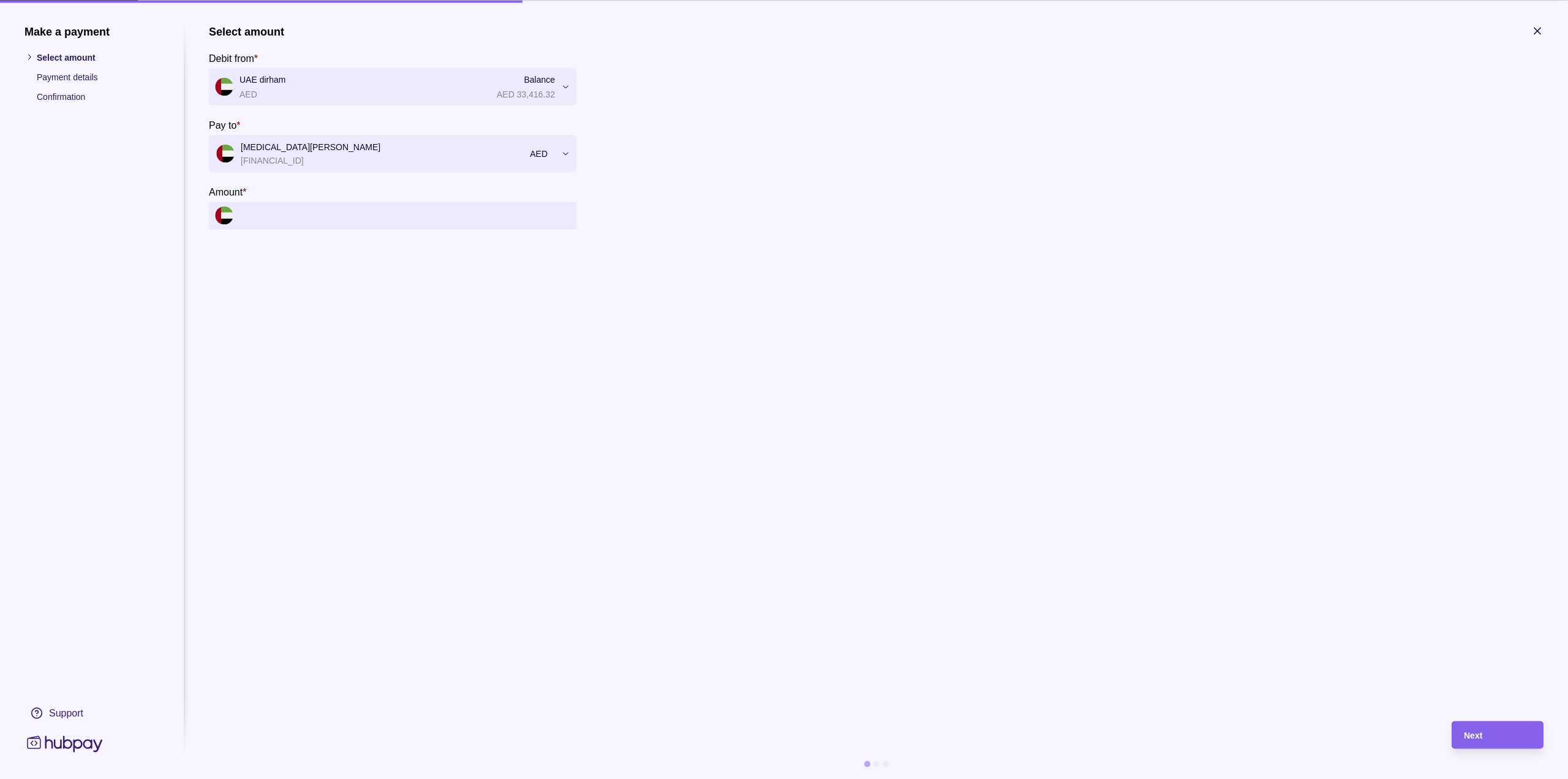
click at [400, 206] on input "Amount *" at bounding box center [405, 215] width 330 height 28
click at [379, 221] on input "Amount *" at bounding box center [405, 215] width 330 height 28
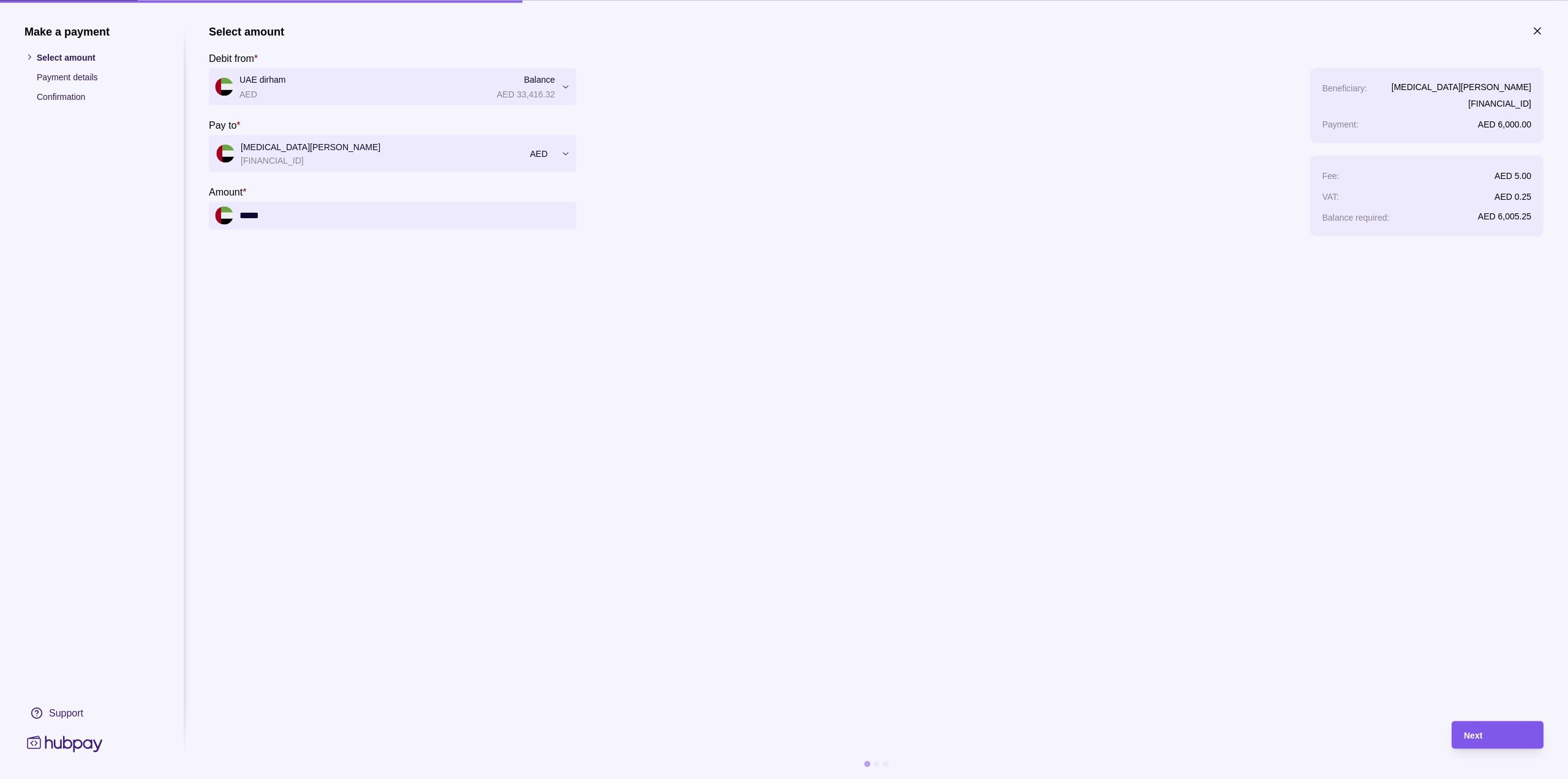
type input "*****"
click at [1484, 735] on div "Next" at bounding box center [1497, 734] width 68 height 15
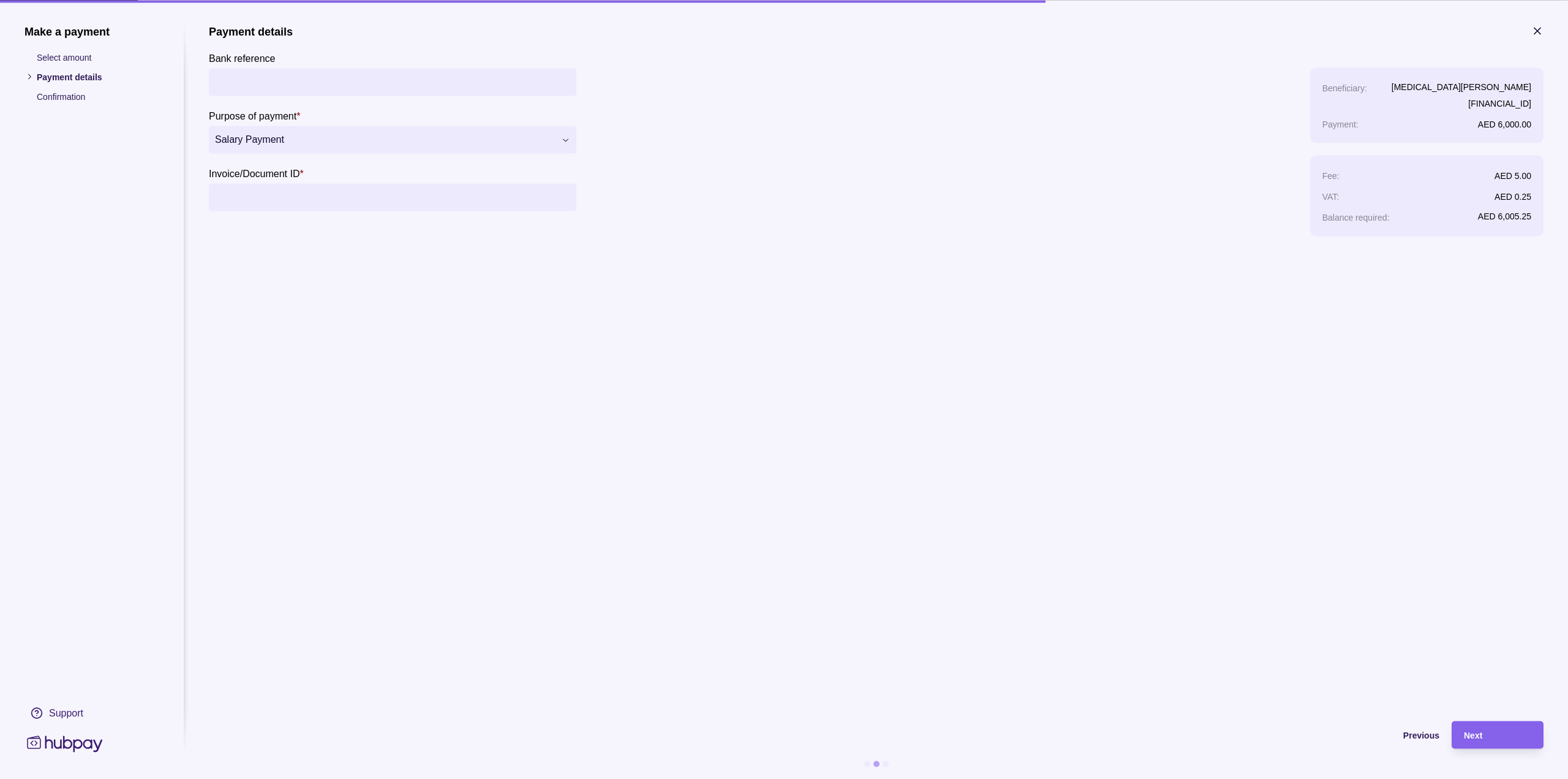
click at [320, 201] on input "Invoice/Document ID *" at bounding box center [393, 197] width 356 height 28
type input "**********"
click at [1467, 731] on span "Next" at bounding box center [1473, 735] width 19 height 10
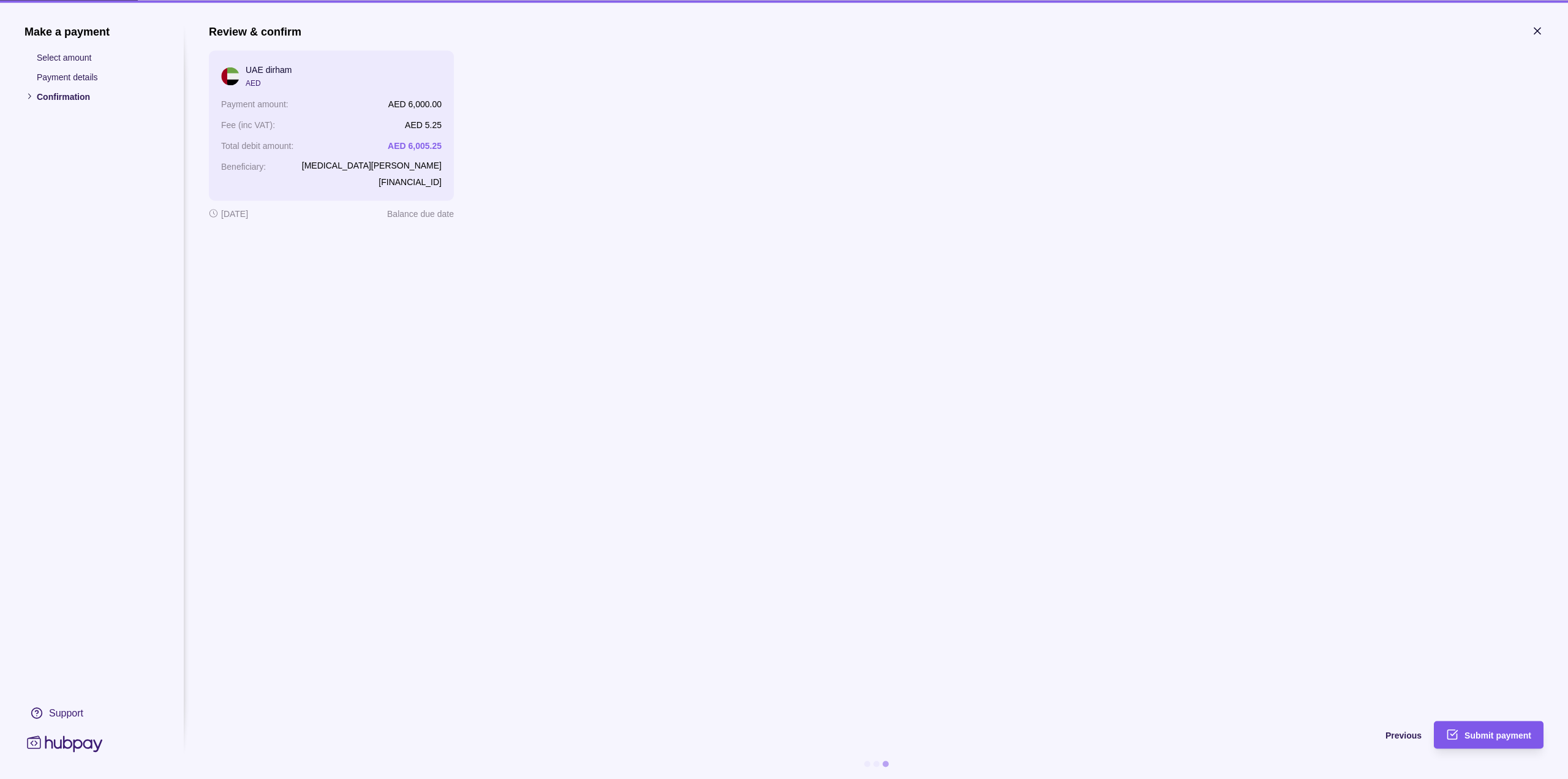
click at [1501, 731] on span "Submit payment" at bounding box center [1498, 735] width 67 height 10
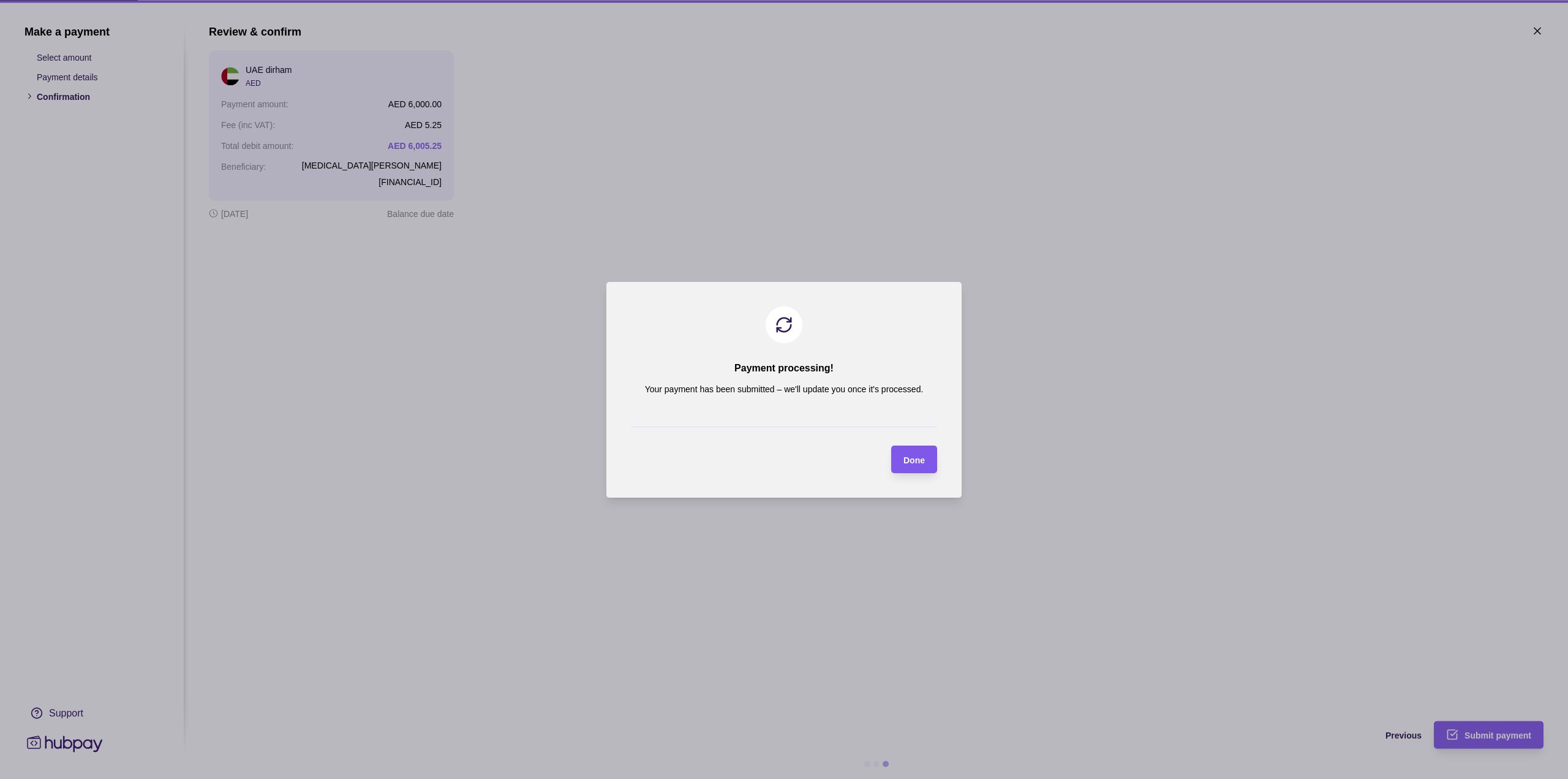
click at [901, 459] on div "Done" at bounding box center [905, 460] width 40 height 28
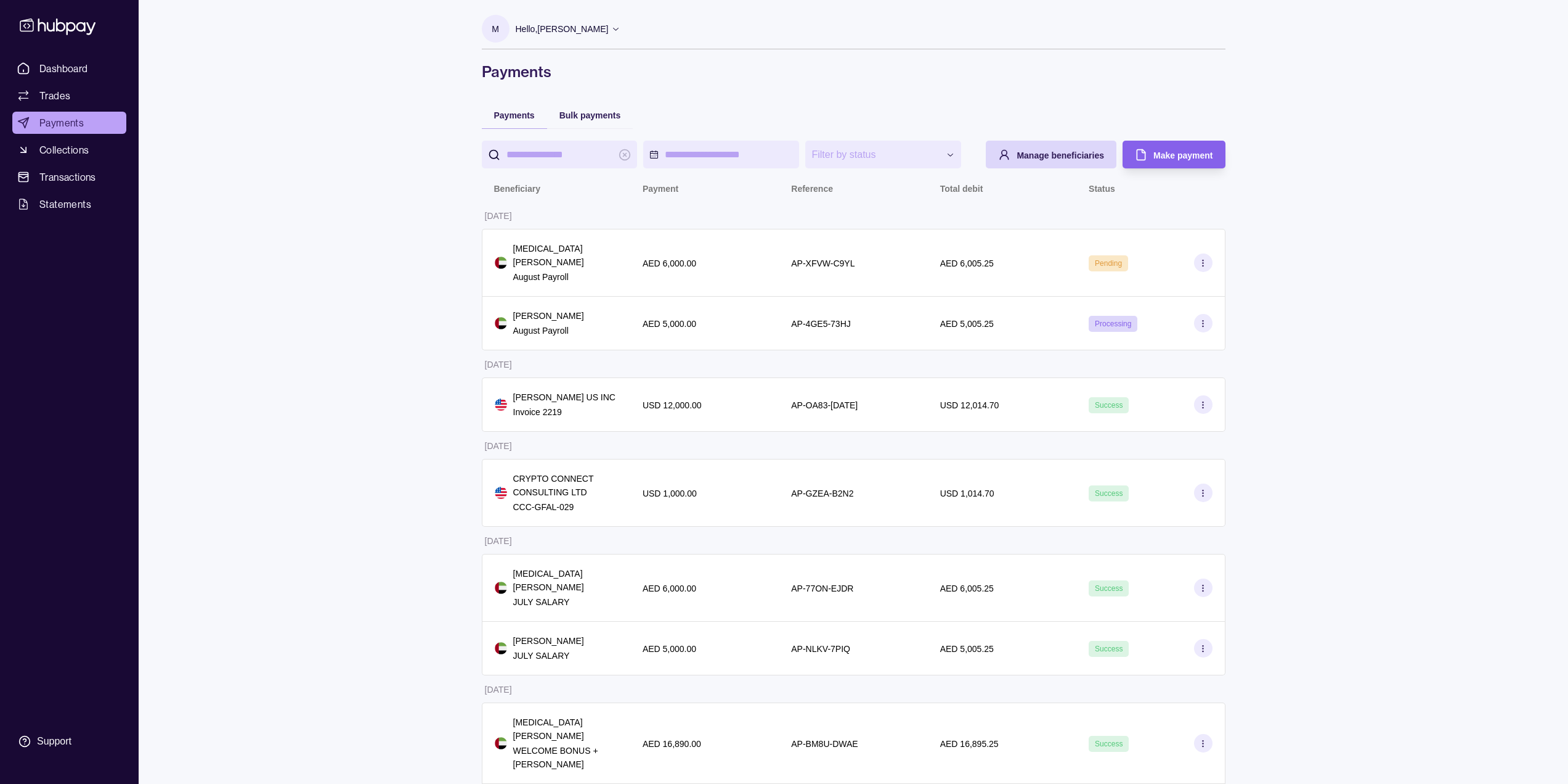
click at [300, 186] on div "**********" at bounding box center [784, 608] width 1568 height 1218
click at [55, 55] on div "Dashboard Trades Payments Collections Transactions Statements Support" at bounding box center [69, 392] width 138 height 784
click at [65, 66] on span "Dashboard" at bounding box center [64, 68] width 49 height 15
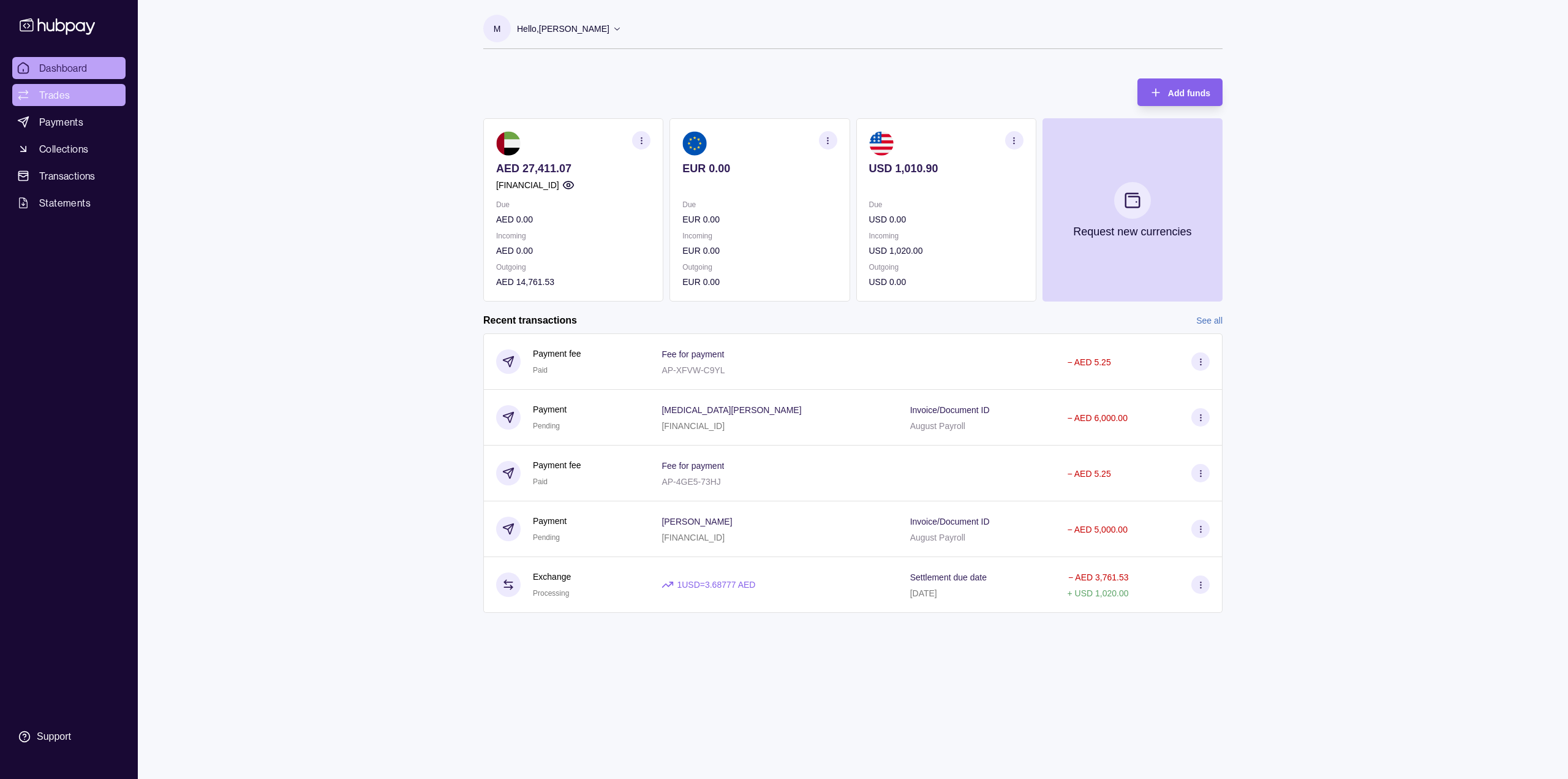
click at [50, 96] on span "Trades" at bounding box center [54, 95] width 31 height 15
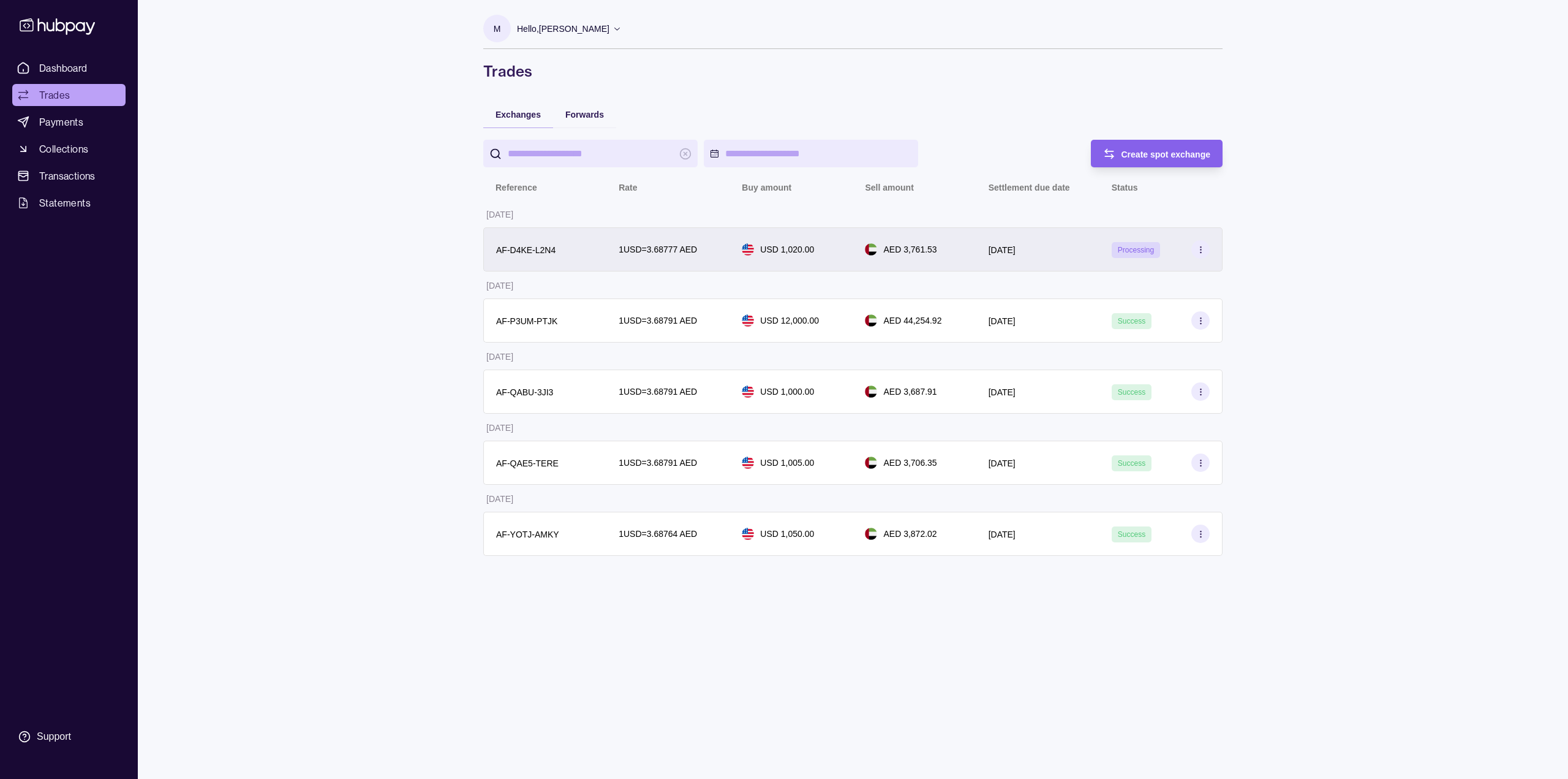
click at [1134, 254] on p "Processing" at bounding box center [1135, 250] width 36 height 14
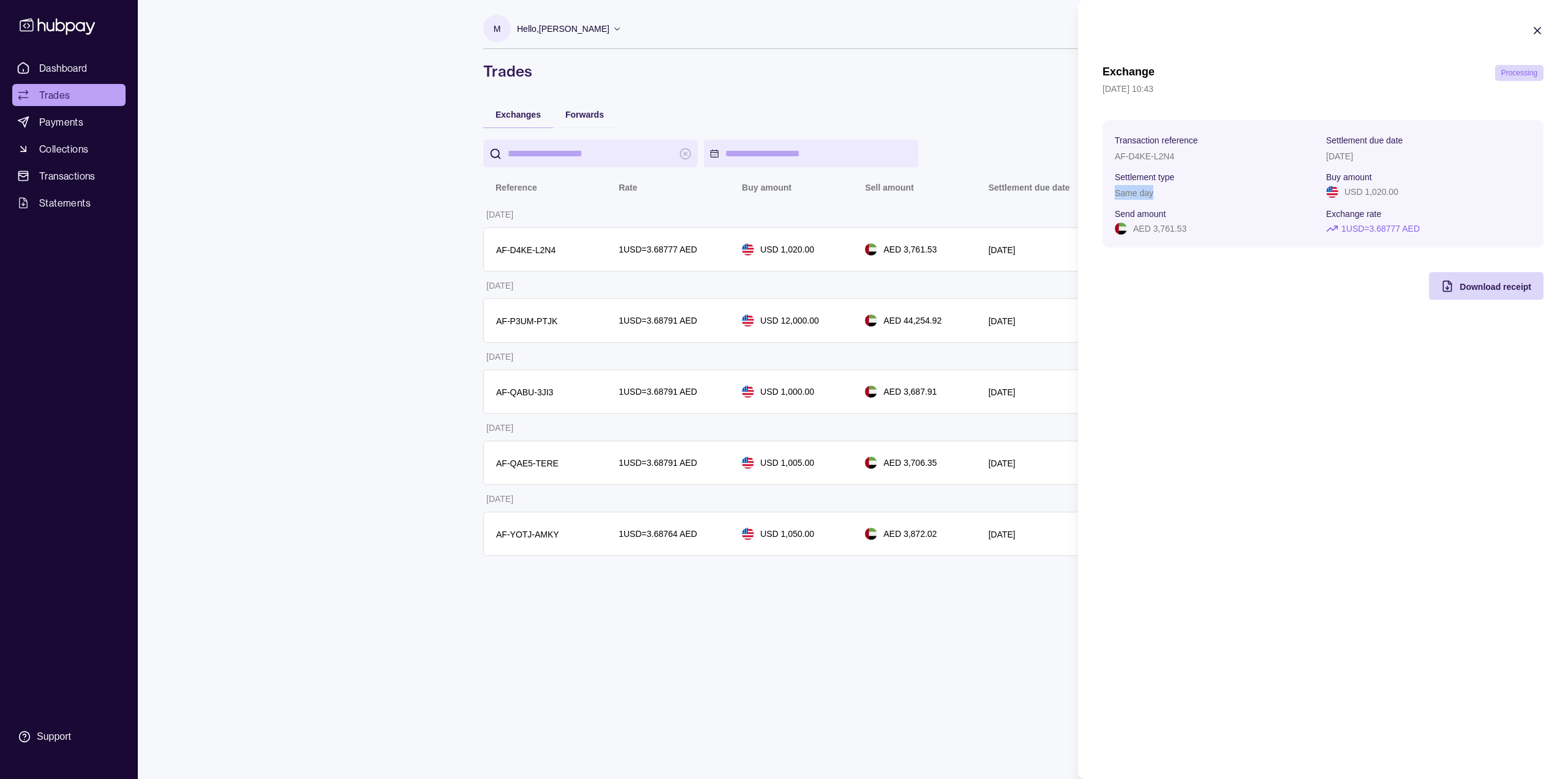
drag, startPoint x: 1172, startPoint y: 191, endPoint x: 1082, endPoint y: 201, distance: 90.6
click at [1083, 201] on section "Exchange Processing [DATE] 10:43 Transaction reference AF-D4KE-L2N4 Settlement …" at bounding box center [1323, 162] width 490 height 324
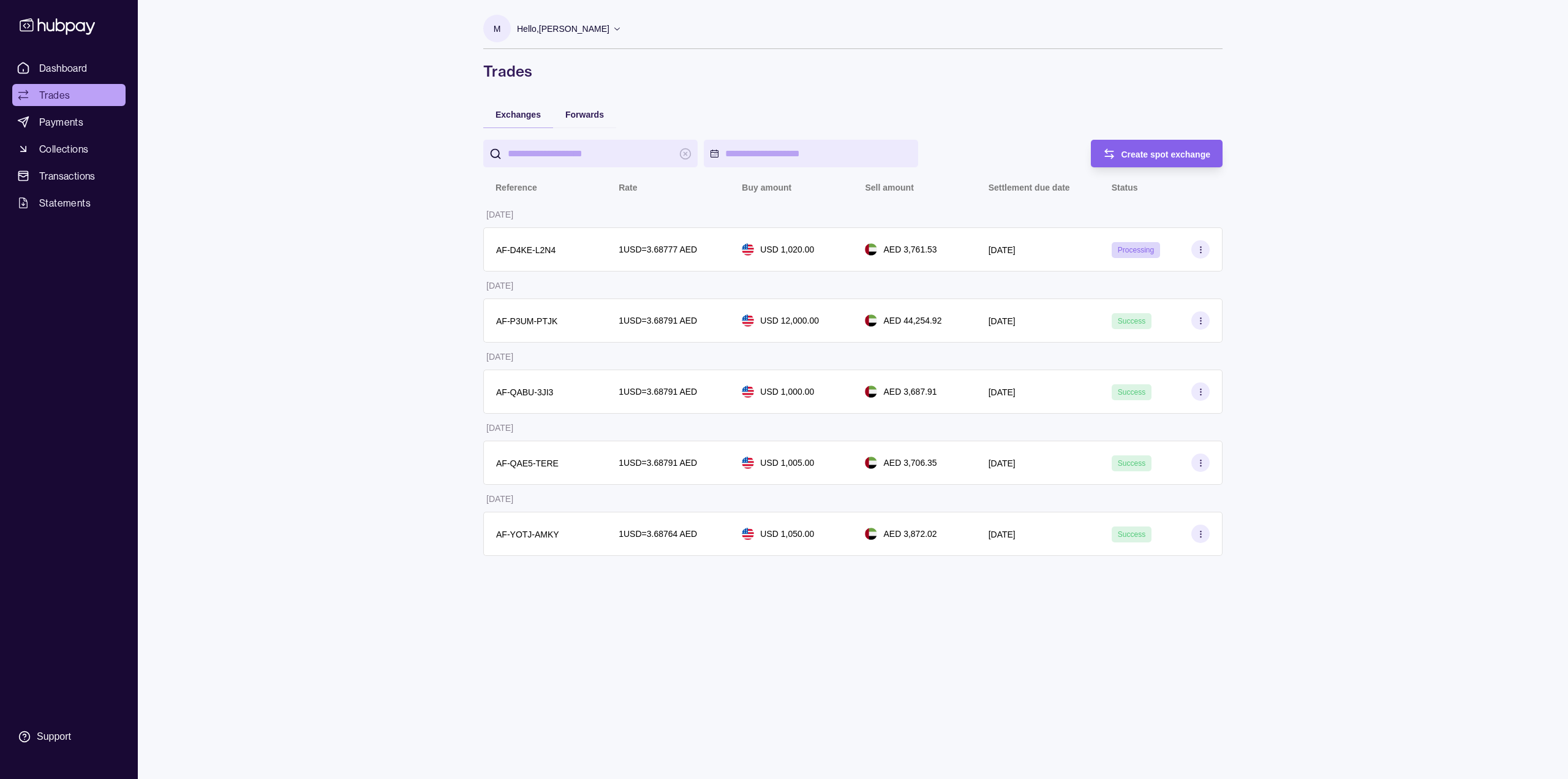
click at [898, 238] on html "Dashboard Trades Payments Collections Transactions Statements Support M Hello, …" at bounding box center [784, 389] width 1568 height 779
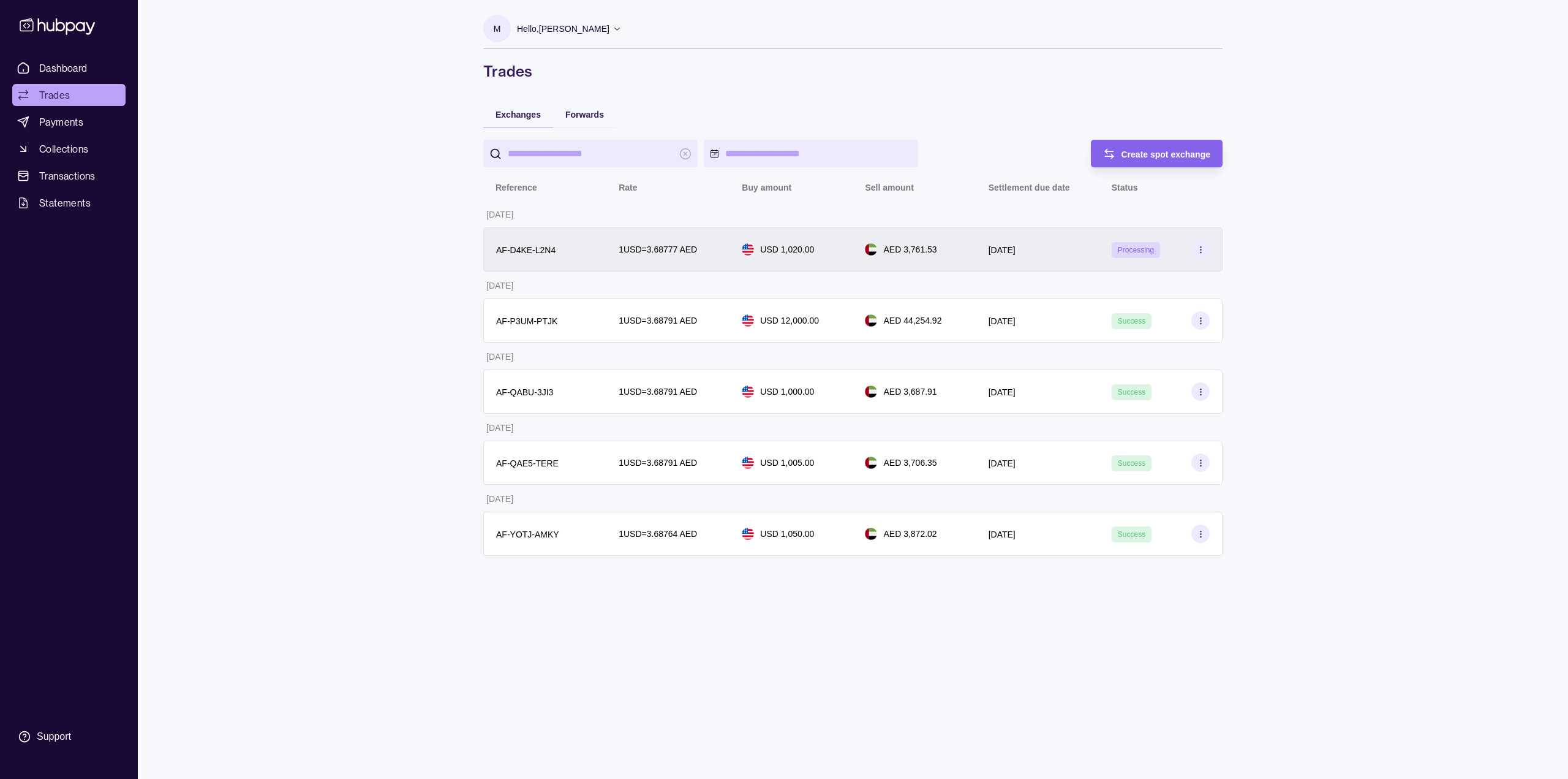
click at [699, 240] on div "1 USD = 3.68777 AED" at bounding box center [667, 250] width 123 height 45
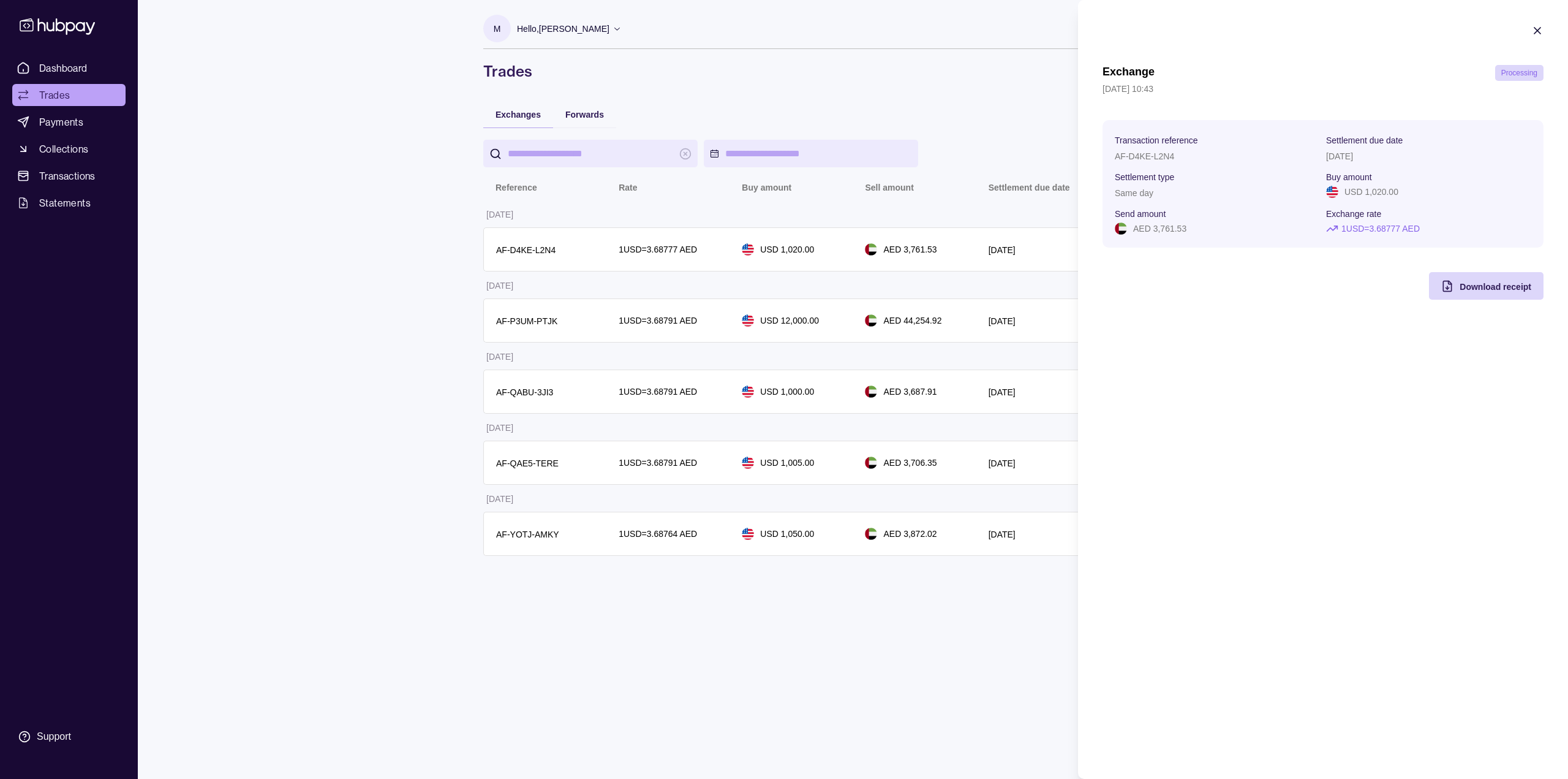
click at [1541, 32] on icon "button" at bounding box center [1537, 30] width 12 height 12
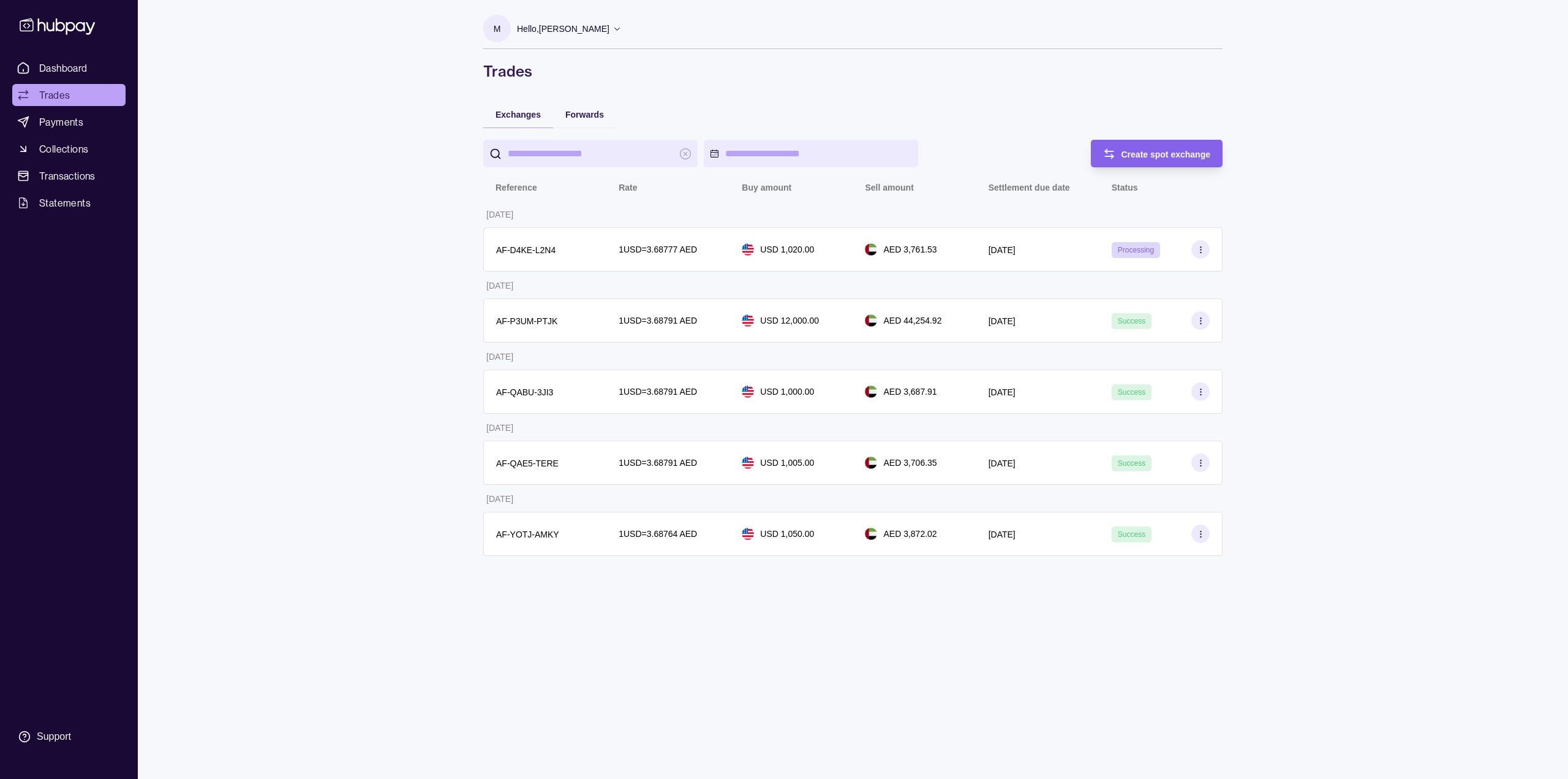
click at [408, 359] on div "Dashboard Trades Payments Collections Transactions Statements Support M Hello, …" at bounding box center [784, 389] width 1568 height 779
click at [67, 71] on span "Dashboard" at bounding box center [63, 68] width 48 height 15
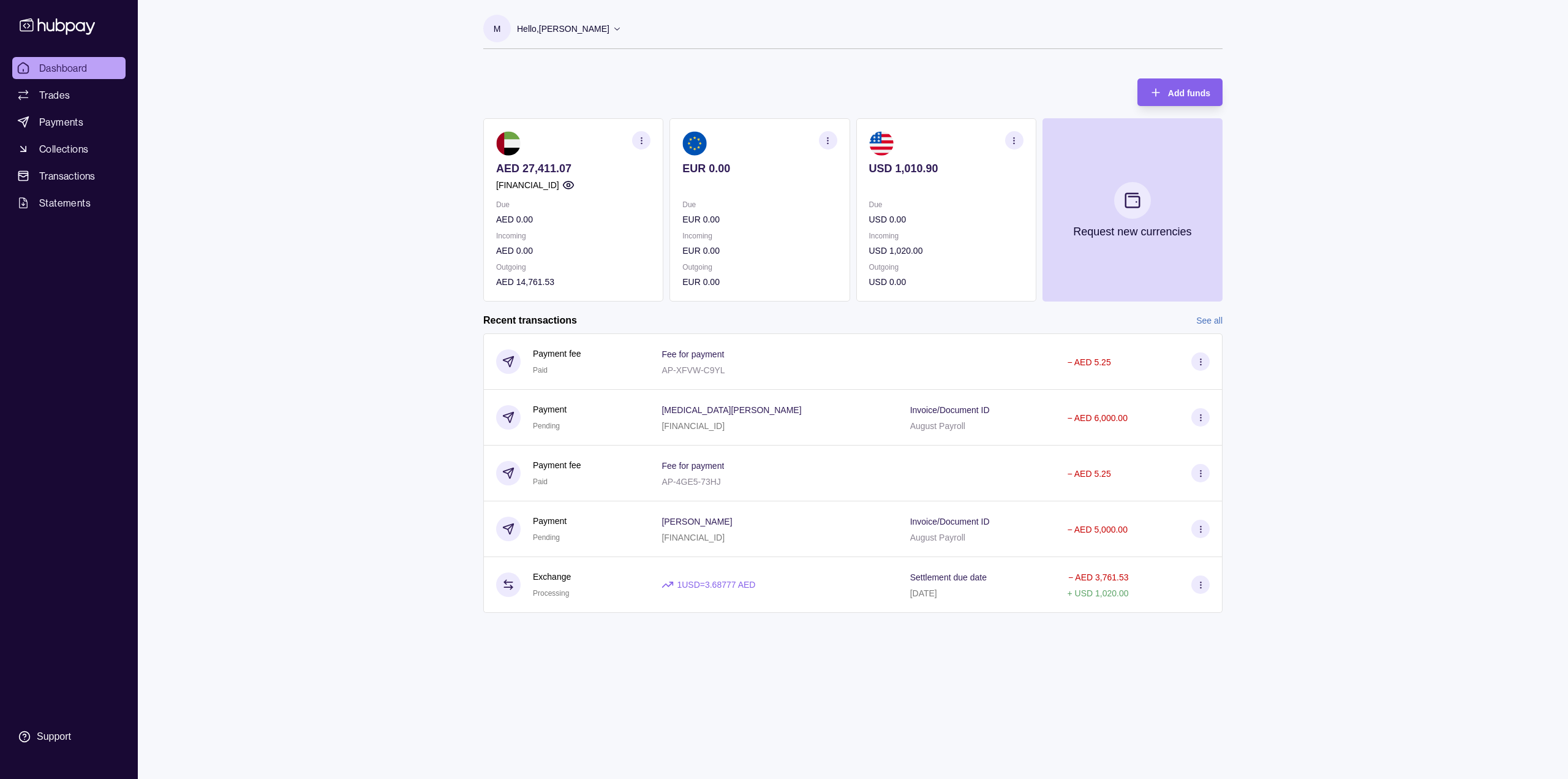
click at [66, 69] on span "Dashboard" at bounding box center [63, 68] width 48 height 15
click at [891, 231] on p "Incoming" at bounding box center [946, 236] width 154 height 14
click at [70, 127] on span "Payments" at bounding box center [61, 122] width 45 height 15
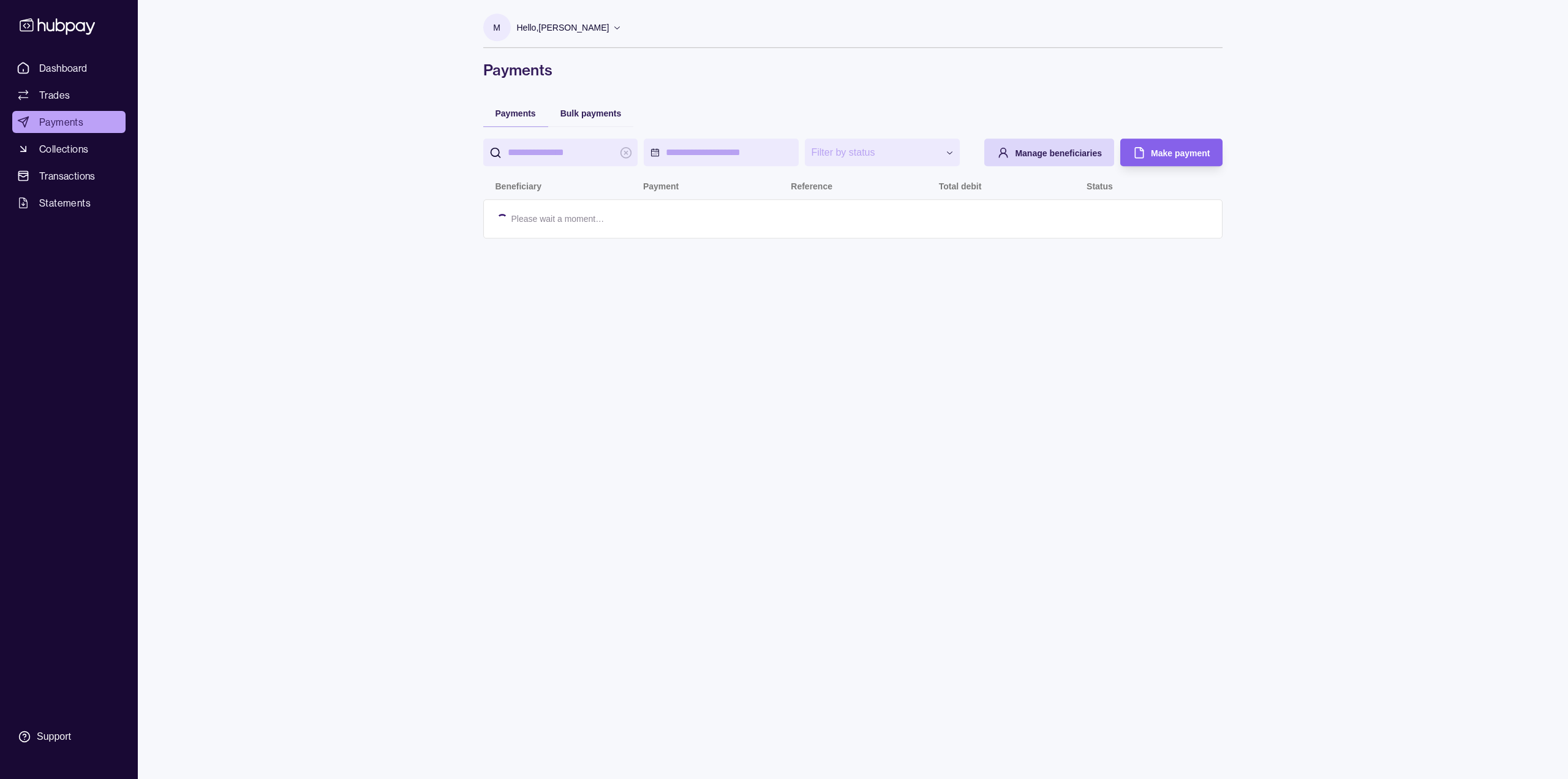
click at [65, 98] on span "Trades" at bounding box center [54, 95] width 31 height 15
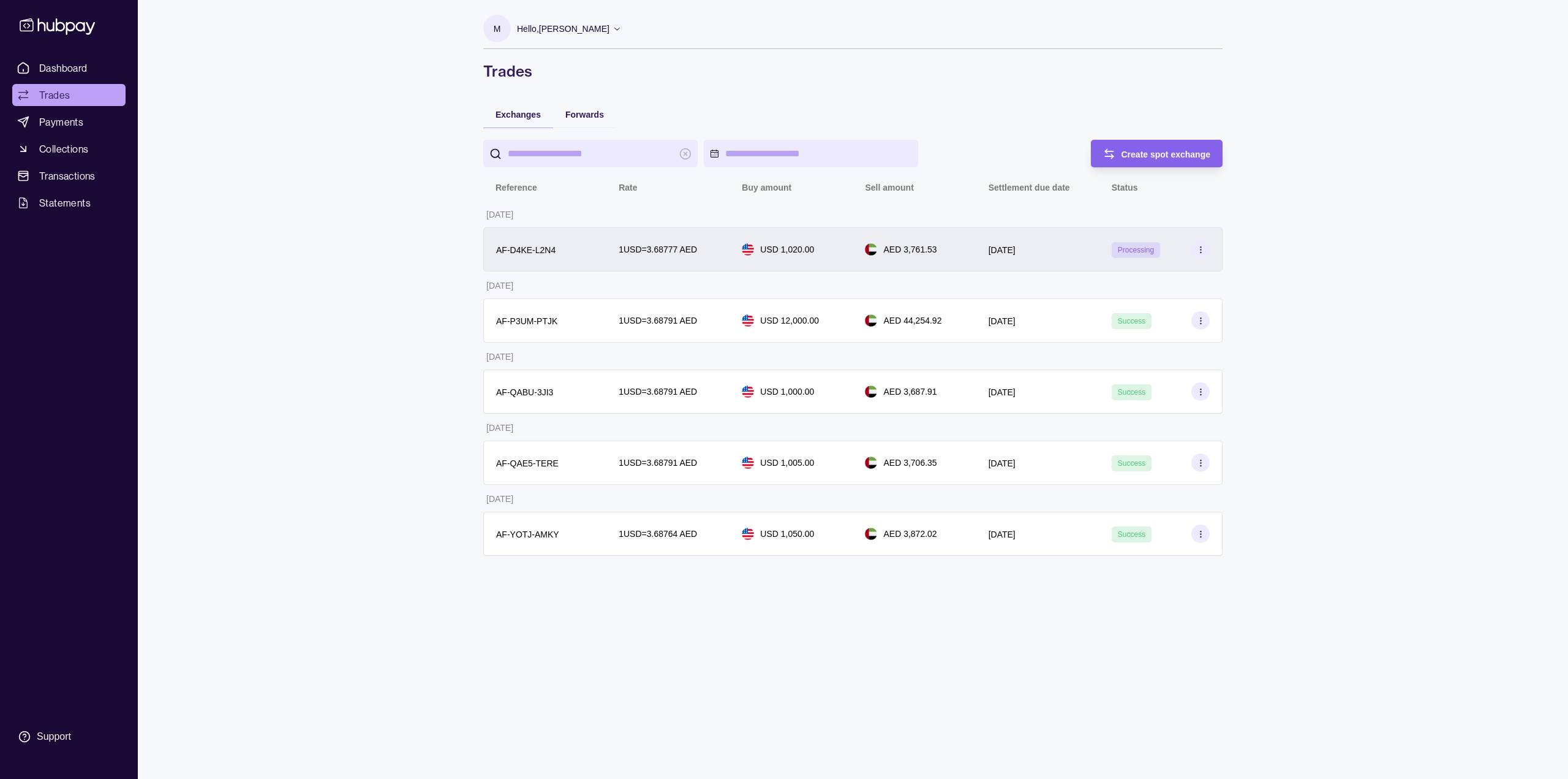
click at [966, 253] on div "AED 3,761.53" at bounding box center [914, 250] width 123 height 45
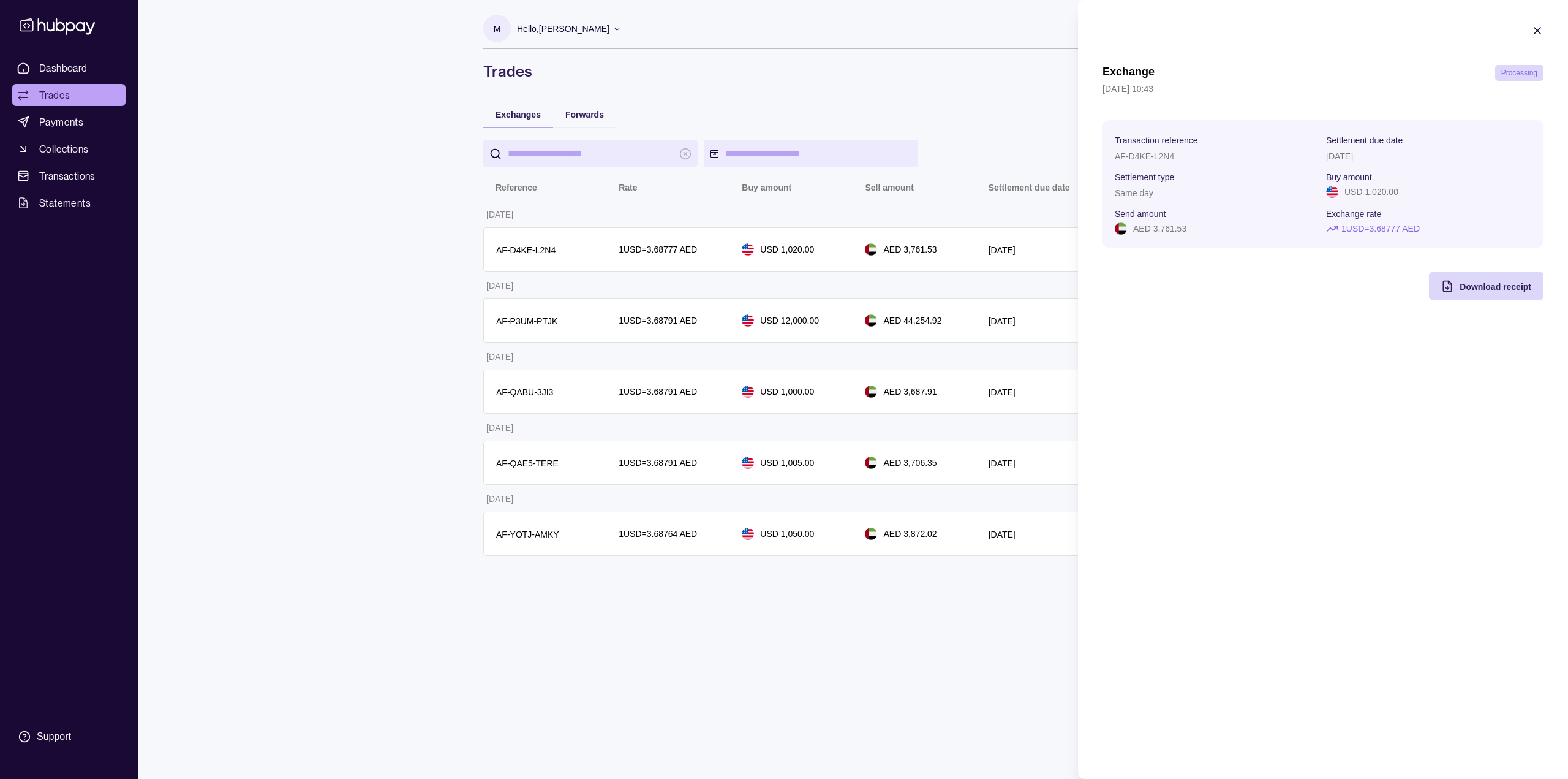
click at [1531, 30] on section "Exchange Processing [DATE] 10:43 Transaction reference AF-D4KE-L2N4 Settlement …" at bounding box center [1323, 162] width 490 height 324
click at [1539, 24] on icon "button" at bounding box center [1537, 30] width 12 height 12
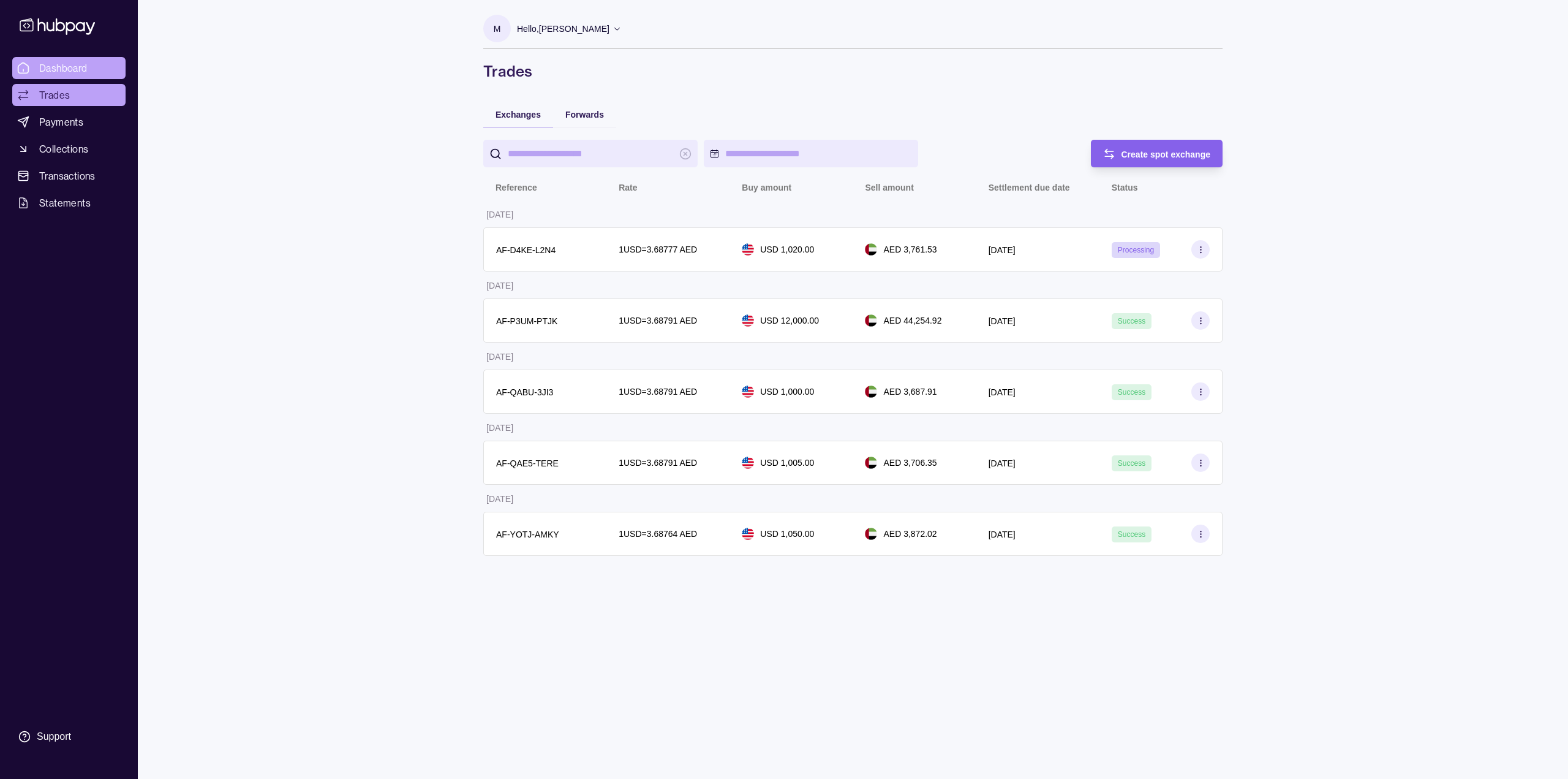
click at [81, 66] on span "Dashboard" at bounding box center [63, 68] width 48 height 15
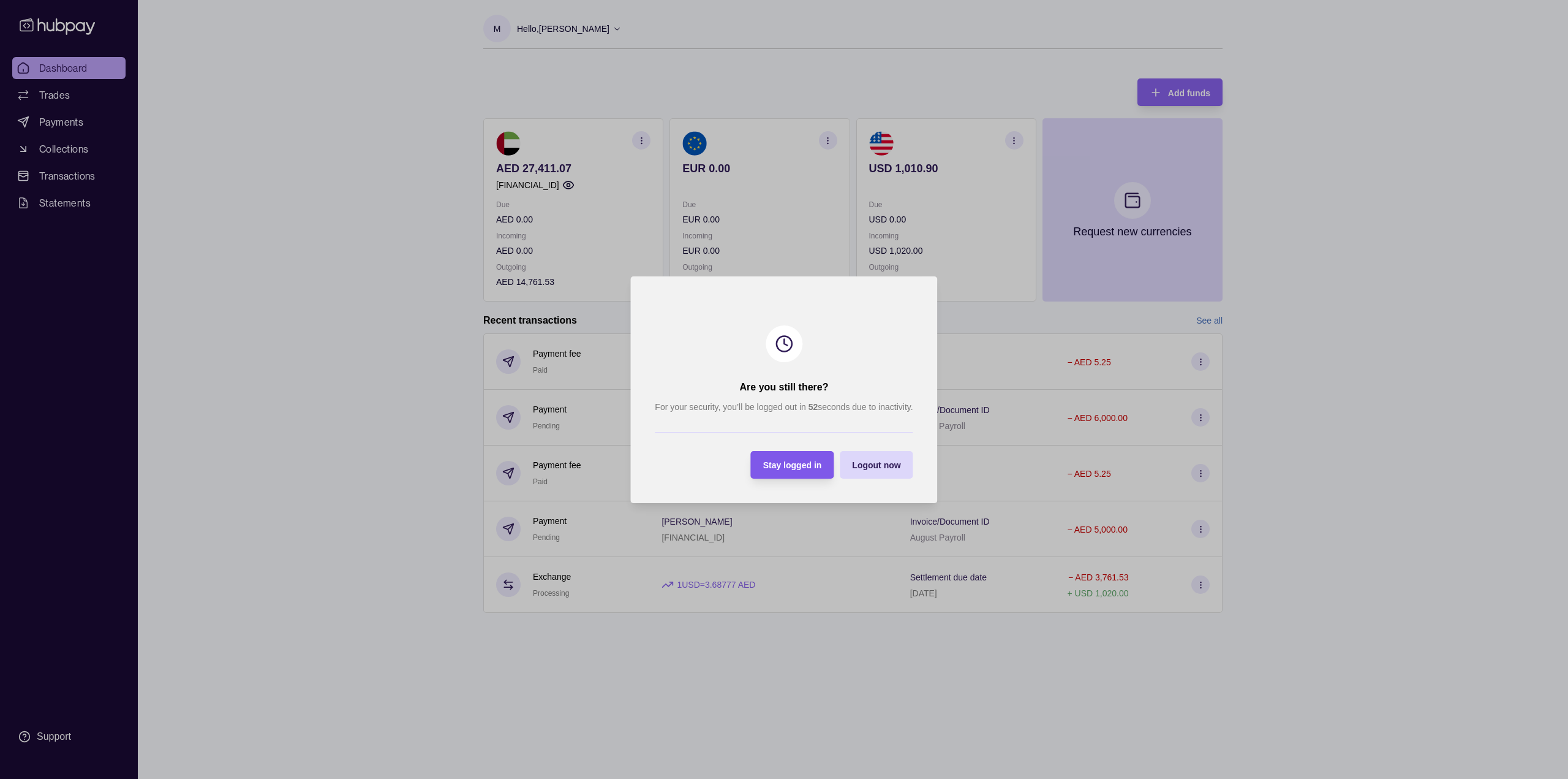
click at [792, 465] on span "Stay logged in" at bounding box center [792, 465] width 58 height 10
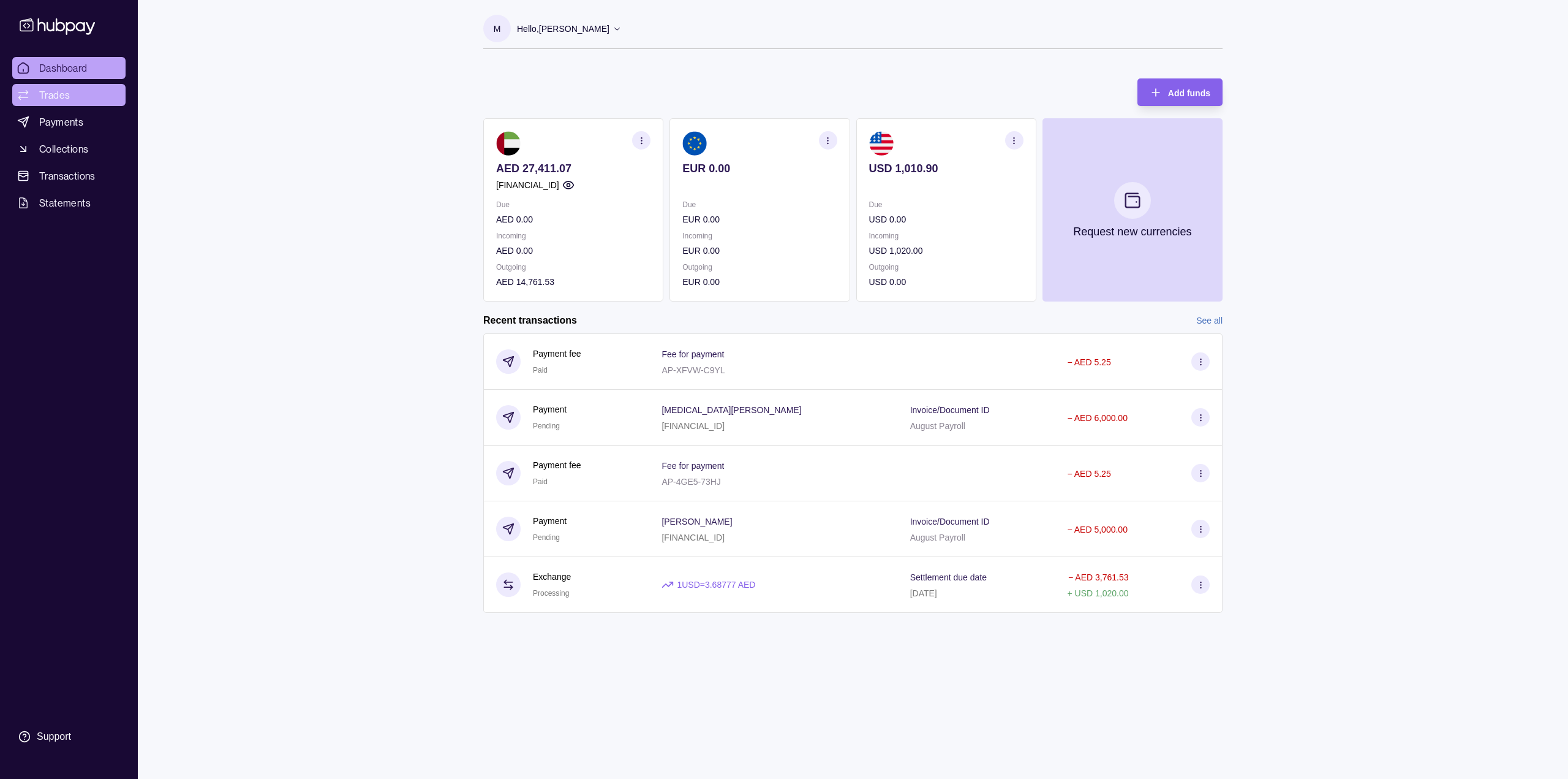
click at [38, 91] on link "Trades" at bounding box center [69, 95] width 113 height 22
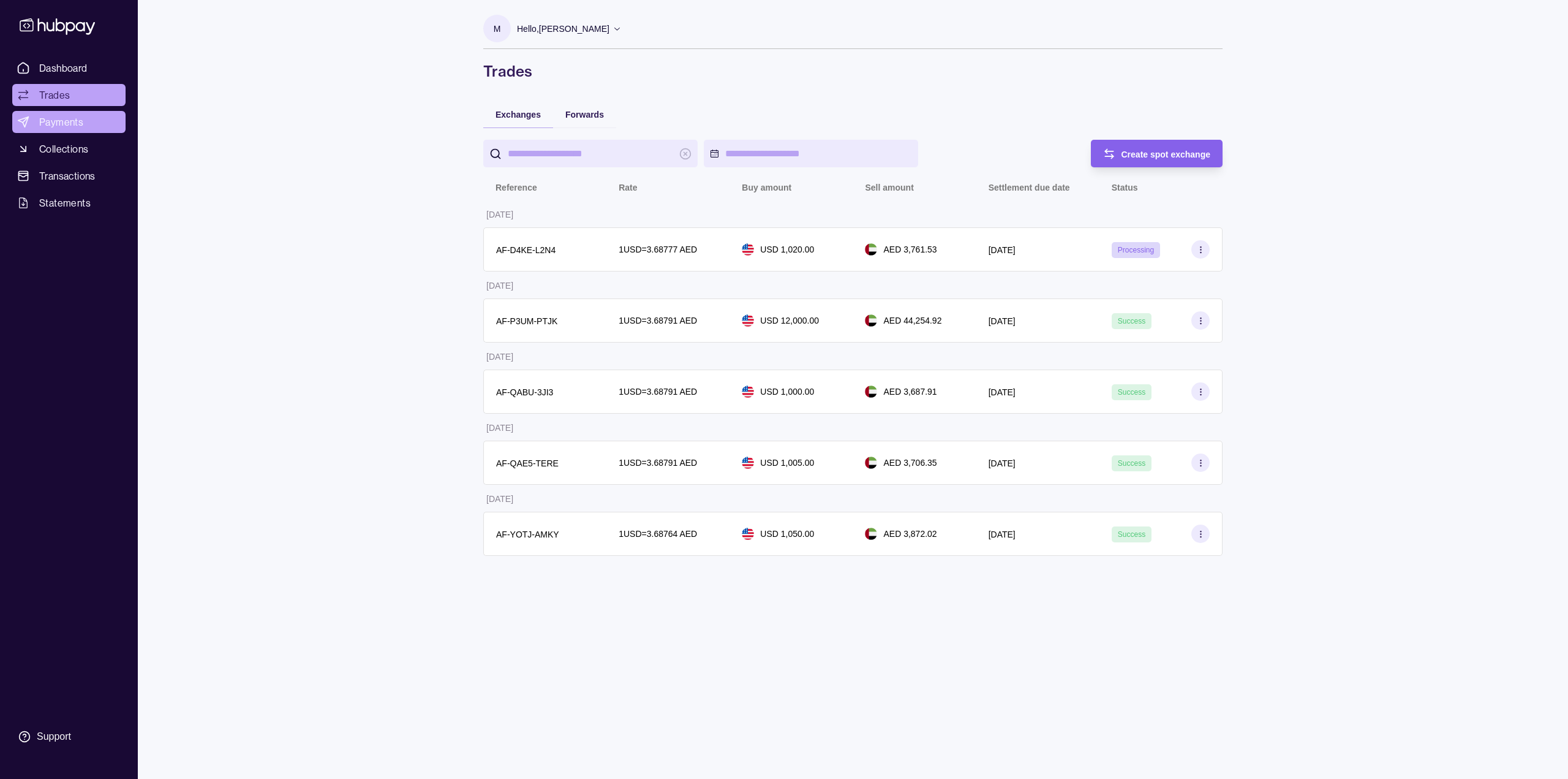
click at [95, 124] on link "Payments" at bounding box center [69, 122] width 113 height 22
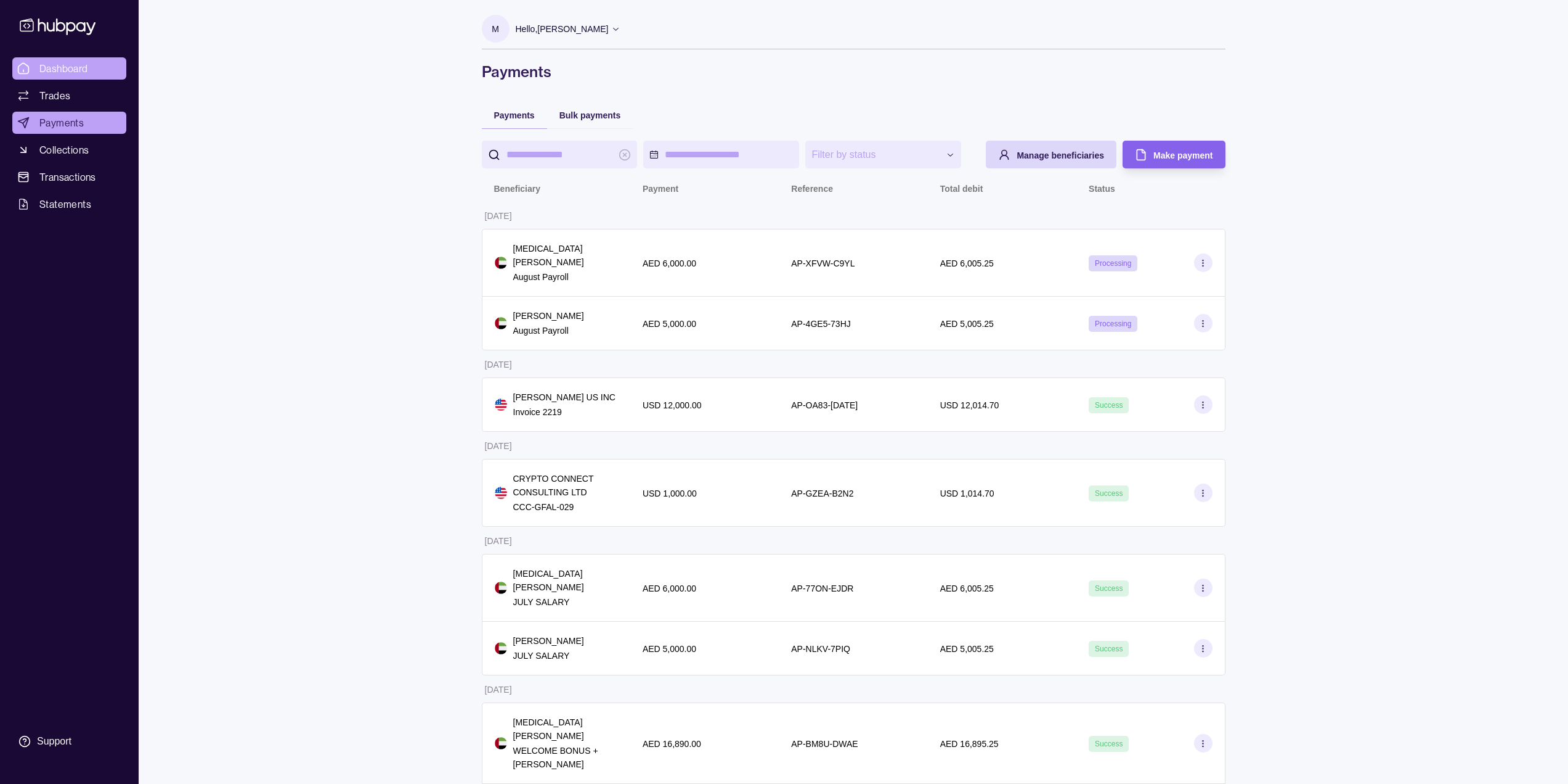
click at [91, 64] on link "Dashboard" at bounding box center [69, 68] width 114 height 22
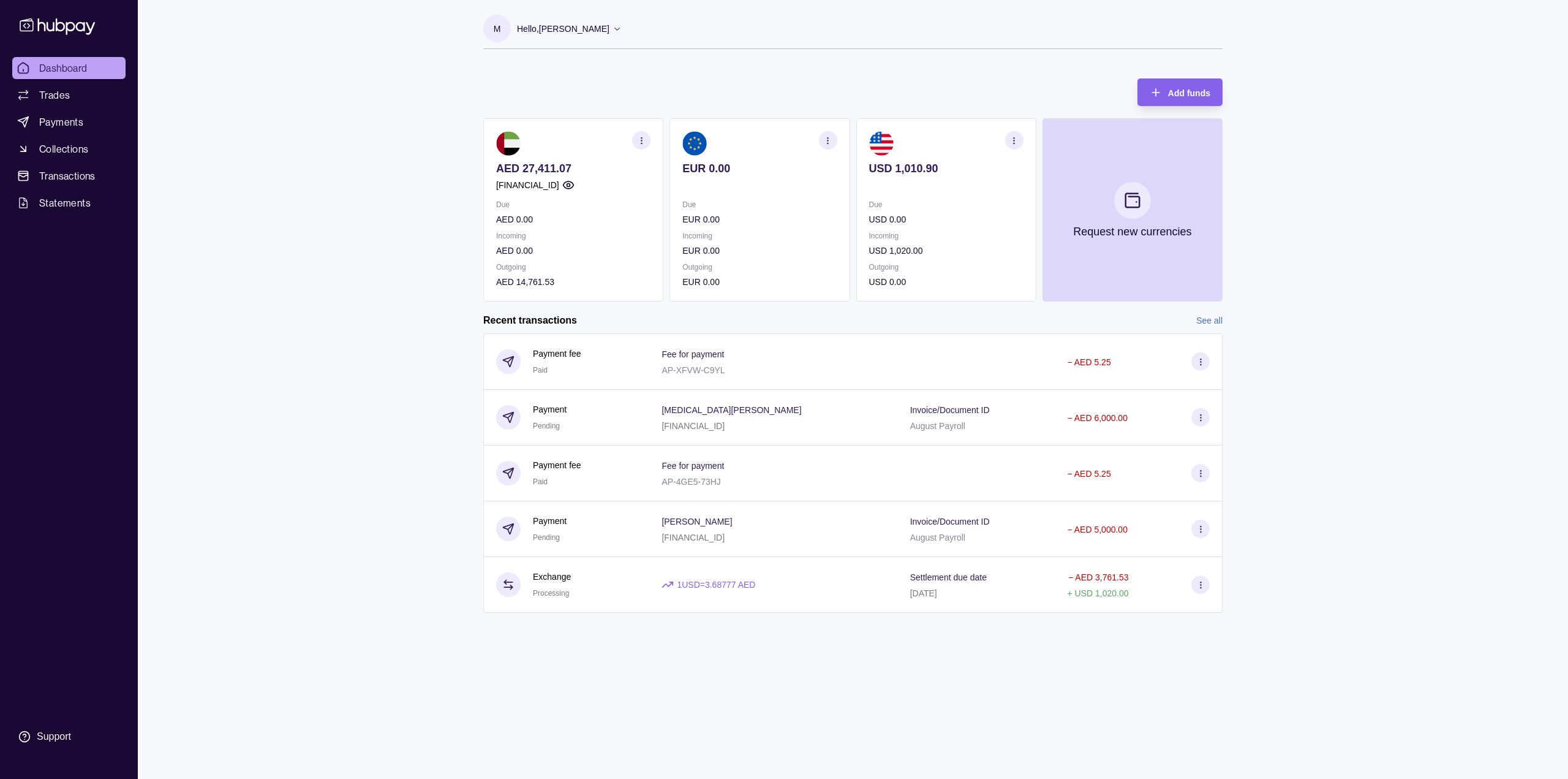
click at [68, 97] on span "Trades" at bounding box center [54, 95] width 31 height 15
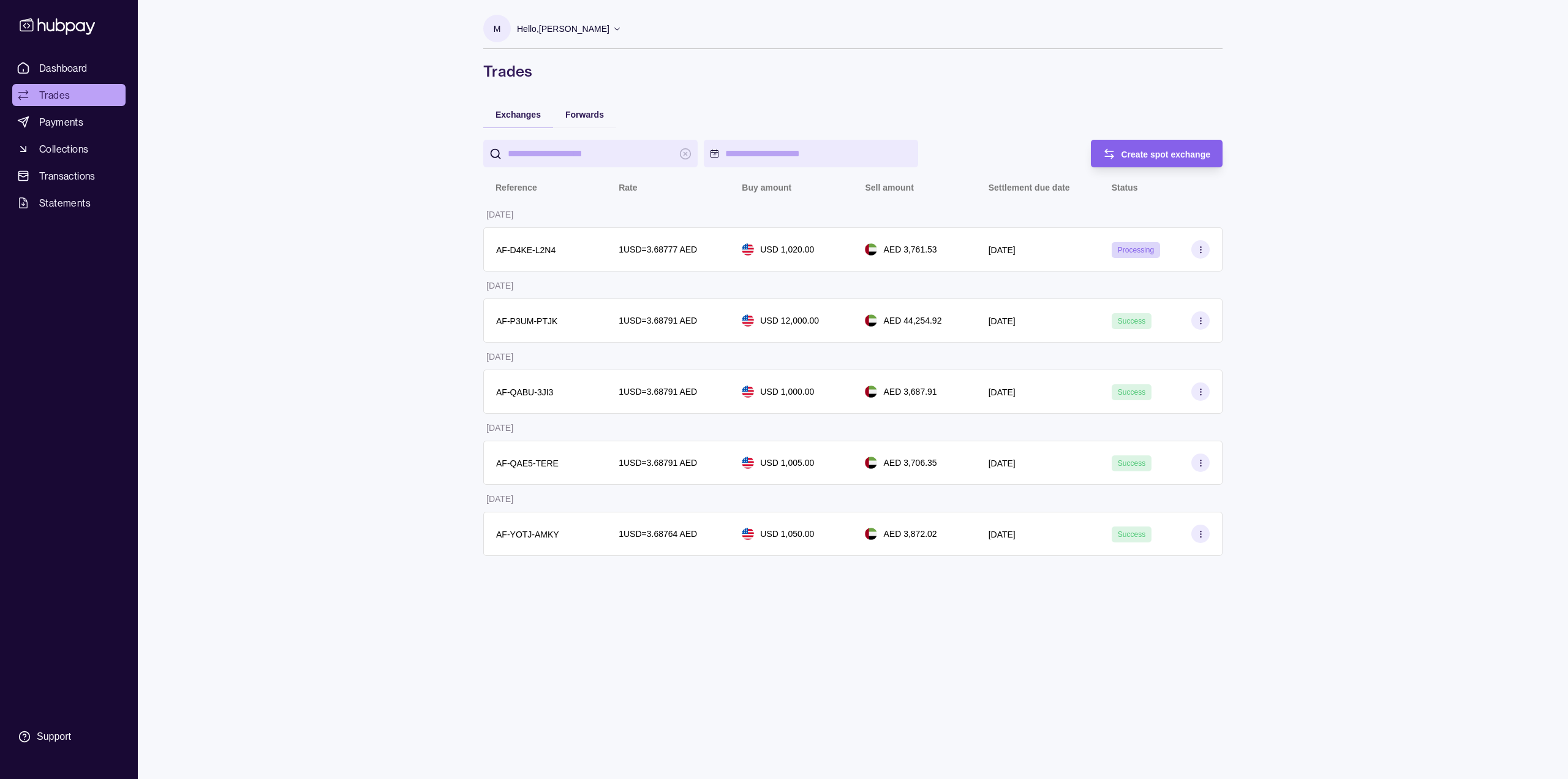
click at [331, 370] on div "Dashboard Trades Payments Collections Transactions Statements Support M Hello, …" at bounding box center [784, 389] width 1568 height 779
click at [525, 656] on div "M Hello, [PERSON_NAME] Sort GFAL GULF GAMES DMCC Account Terms and conditions P…" at bounding box center [852, 389] width 788 height 779
click at [55, 70] on span "Dashboard" at bounding box center [63, 68] width 48 height 15
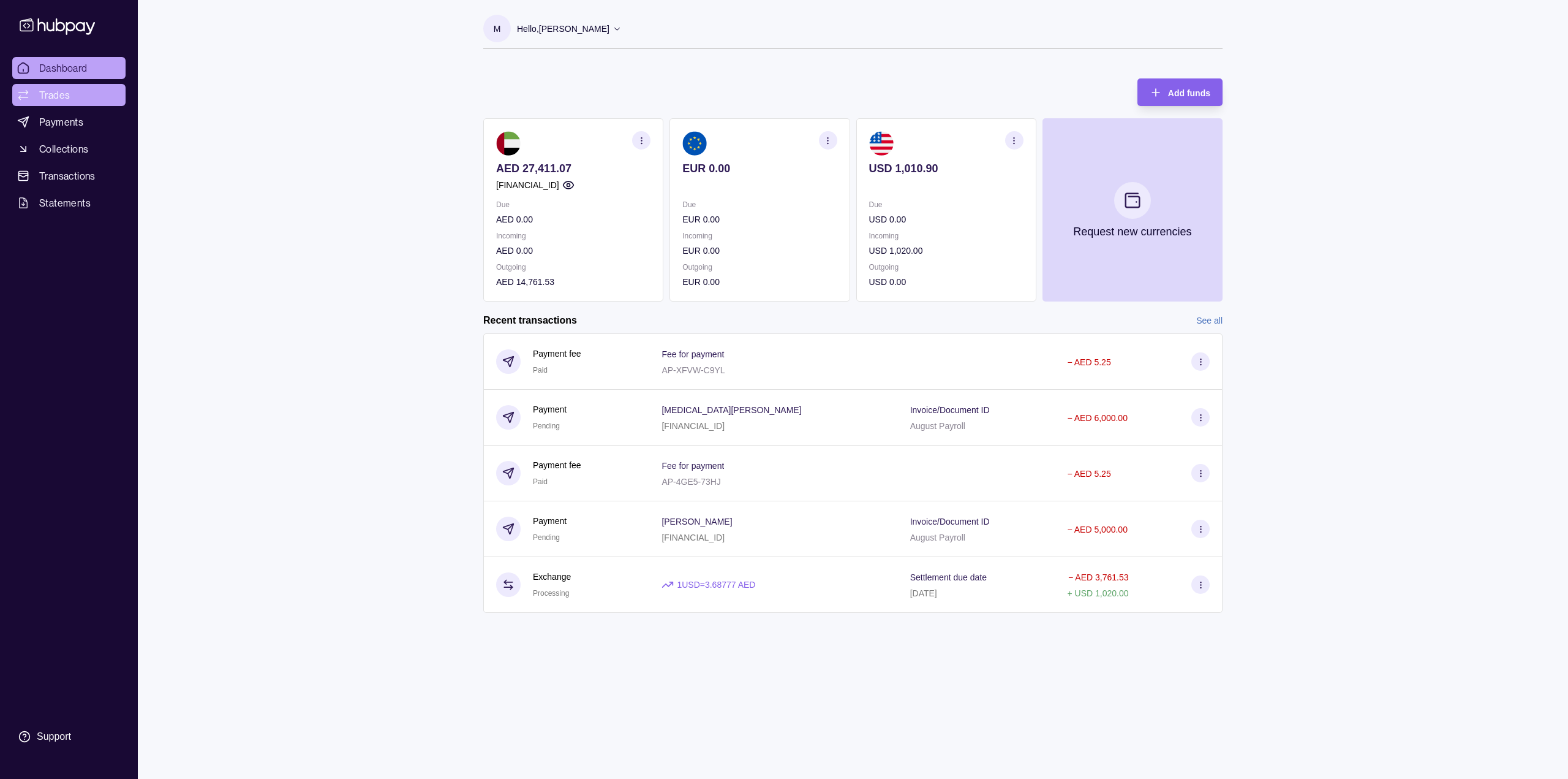
click at [37, 95] on link "Trades" at bounding box center [69, 95] width 113 height 22
